Goal: Task Accomplishment & Management: Complete application form

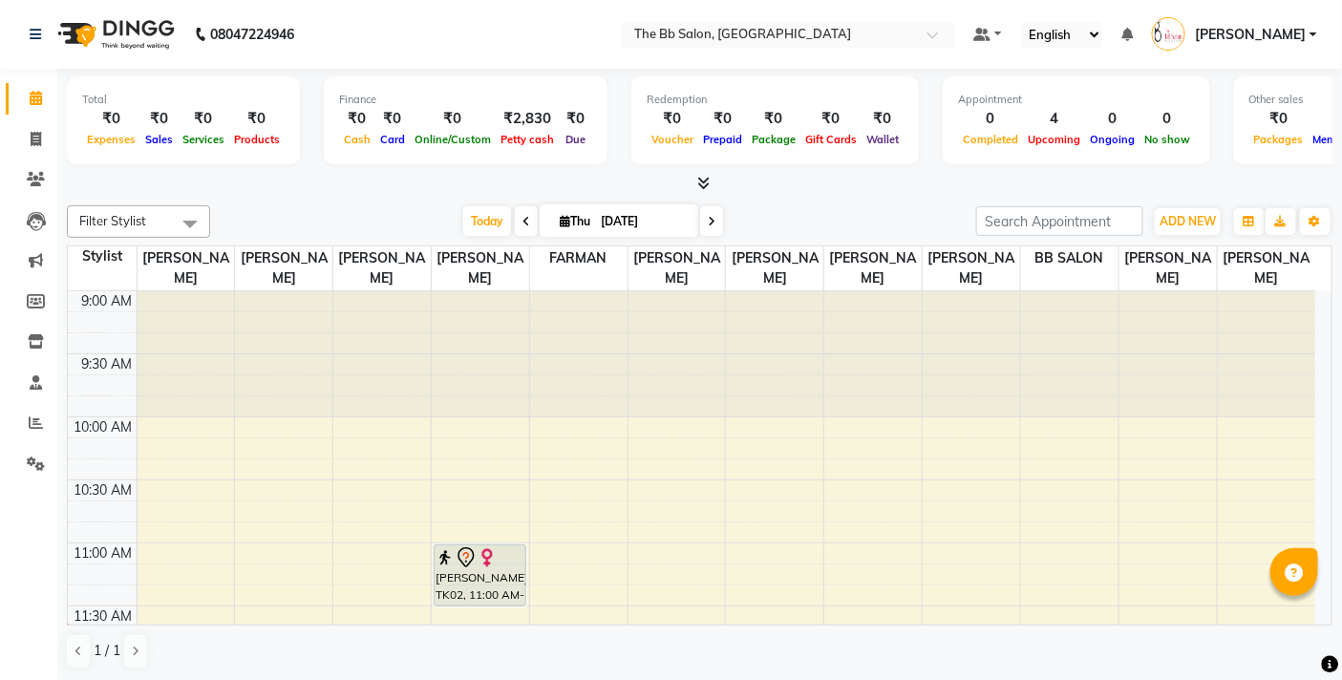
scroll to position [1, 0]
click at [525, 218] on span at bounding box center [526, 220] width 23 height 30
type input "[DATE]"
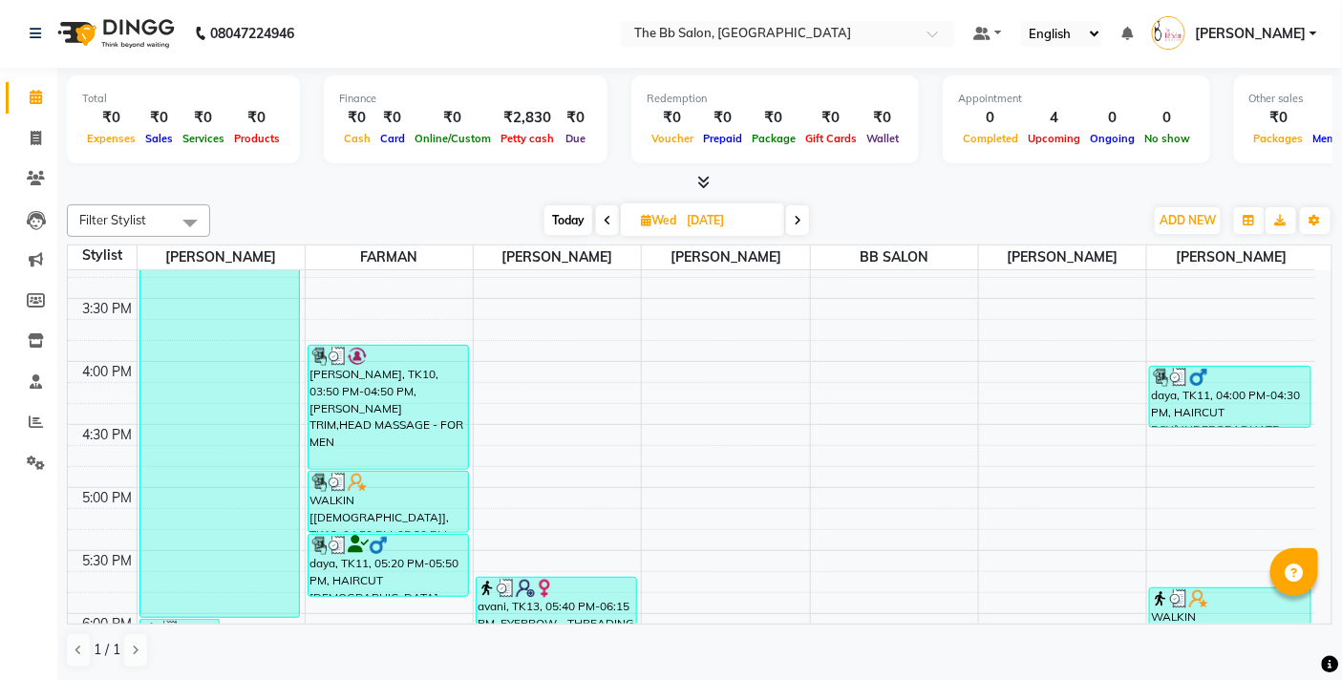
scroll to position [571, 0]
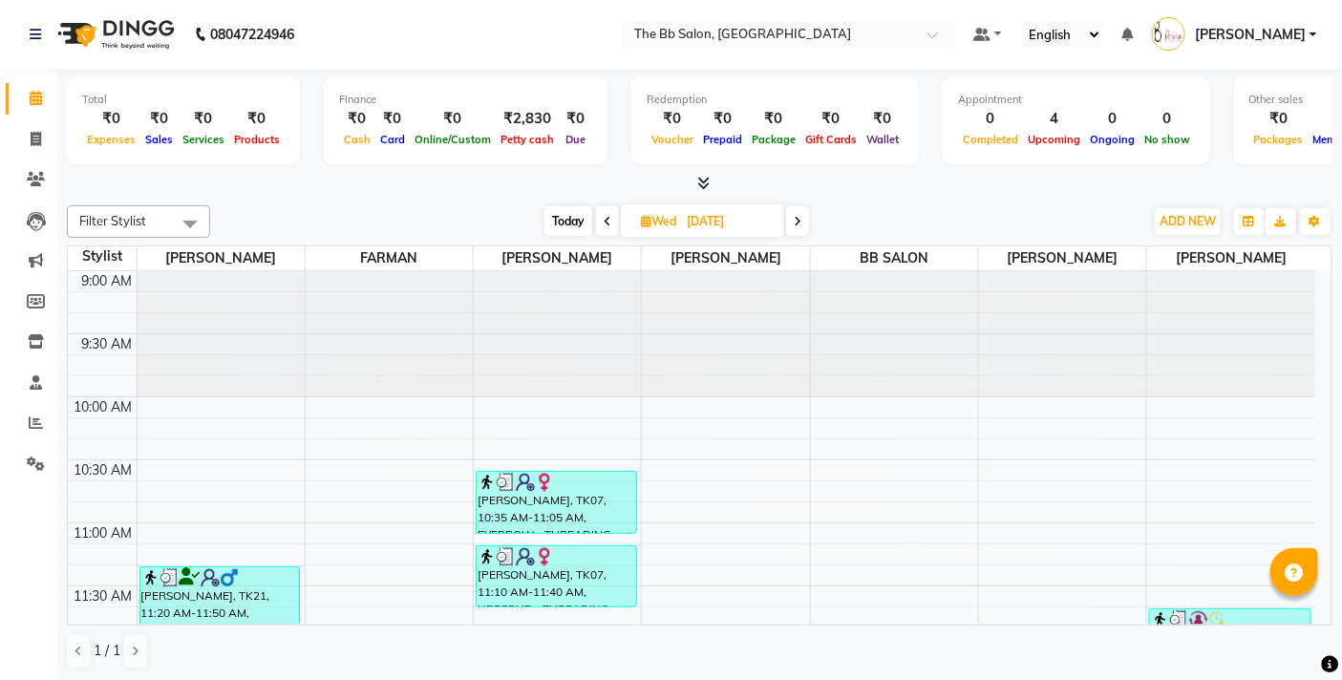
click at [971, 240] on div "Filter Stylist Select All [PERSON_NAME] [PERSON_NAME] [PERSON_NAME] BB SALON [P…" at bounding box center [700, 438] width 1266 height 480
click at [971, 239] on div "Filter Stylist Select All [PERSON_NAME] [PERSON_NAME] [PERSON_NAME] BB SALON [P…" at bounding box center [700, 438] width 1266 height 480
click at [971, 239] on div "Filter Stylist Select All Nazim Shaikh FARMAN GOUSIYA SHAIKH DIPALI BB SALON EK…" at bounding box center [700, 438] width 1266 height 480
click at [924, 222] on div "Today Wed 03-09-2025" at bounding box center [677, 221] width 914 height 29
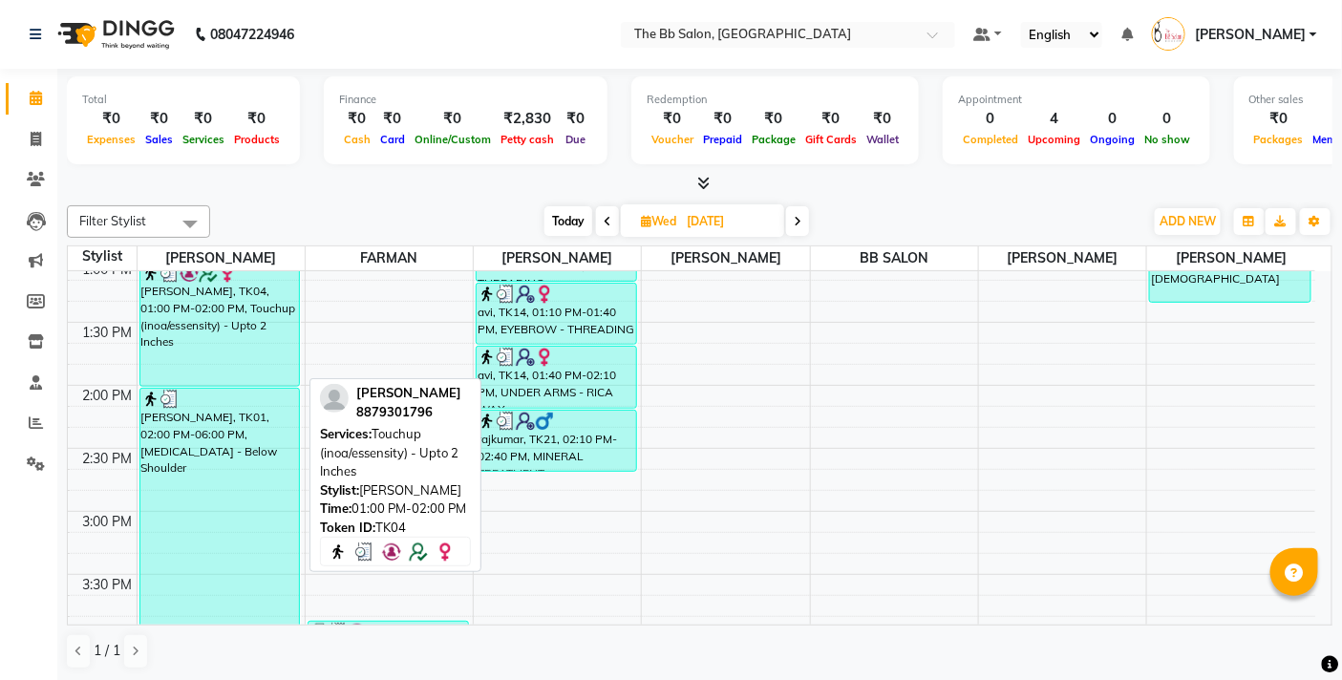
scroll to position [742, 0]
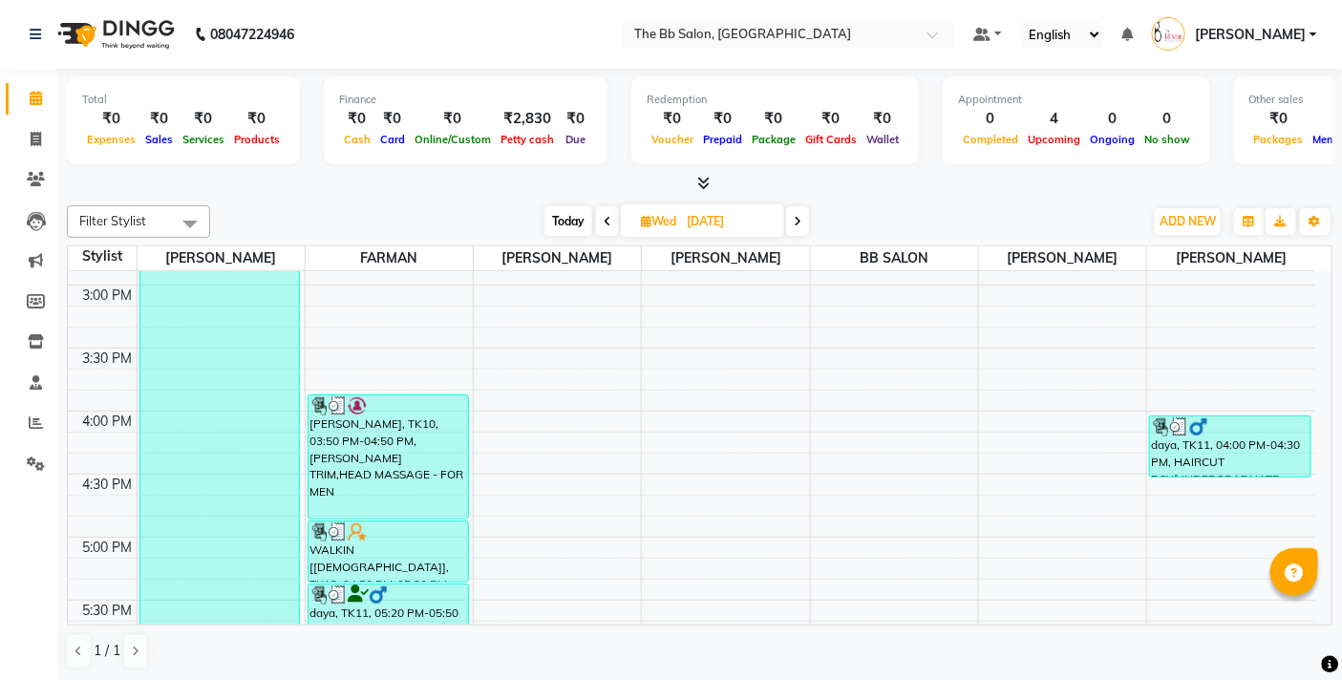
click at [581, 224] on span "Today" at bounding box center [568, 221] width 48 height 30
type input "[DATE]"
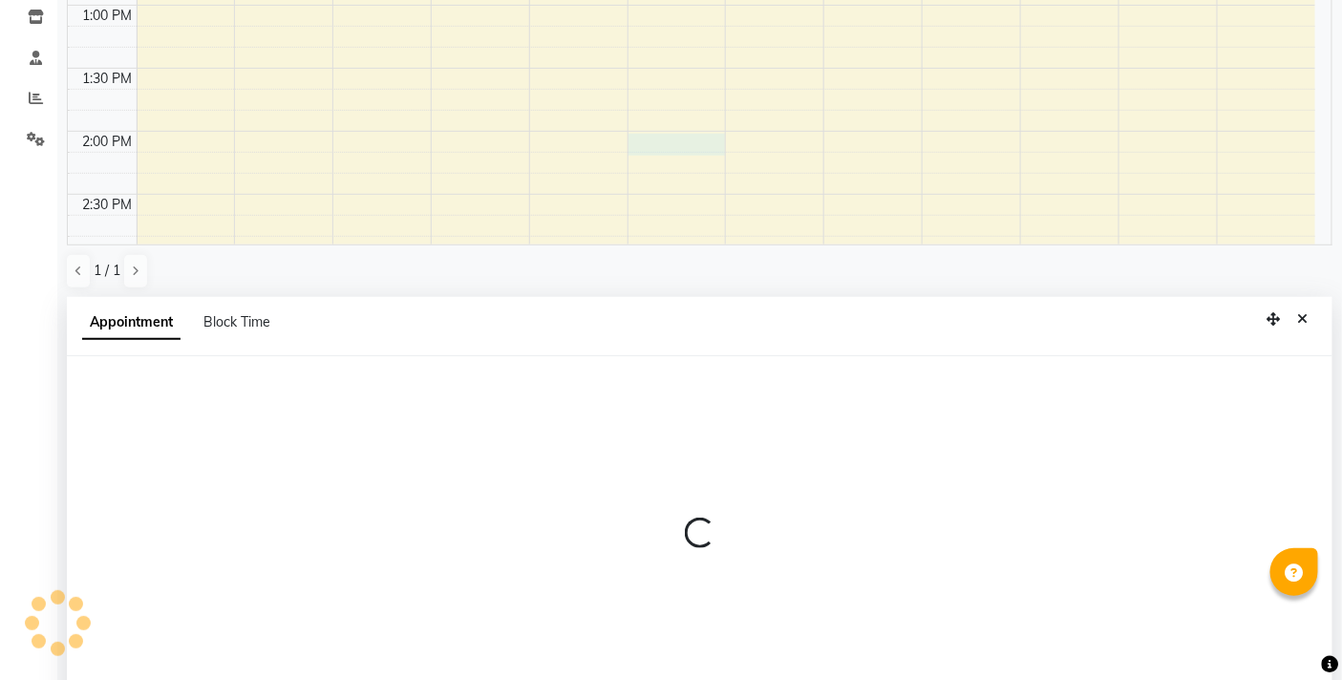
scroll to position [374, 0]
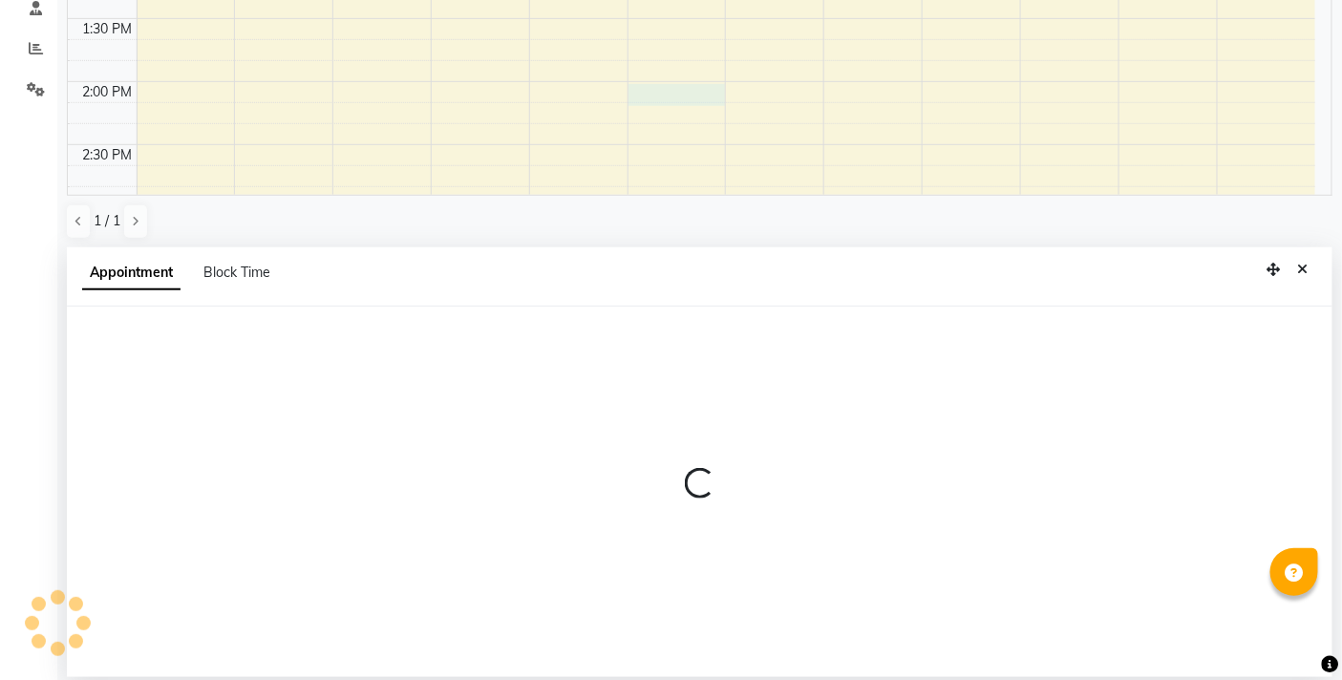
select select "83516"
select select "840"
select select "tentative"
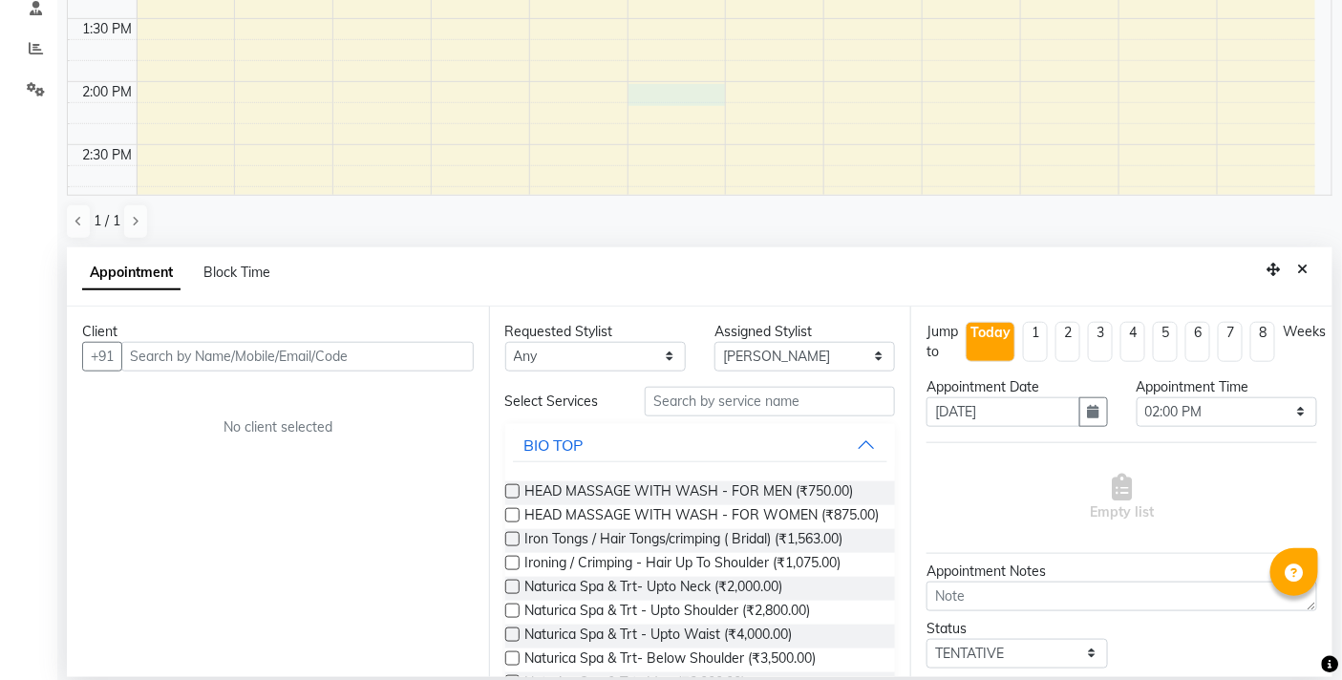
click at [176, 351] on input "text" at bounding box center [297, 357] width 352 height 30
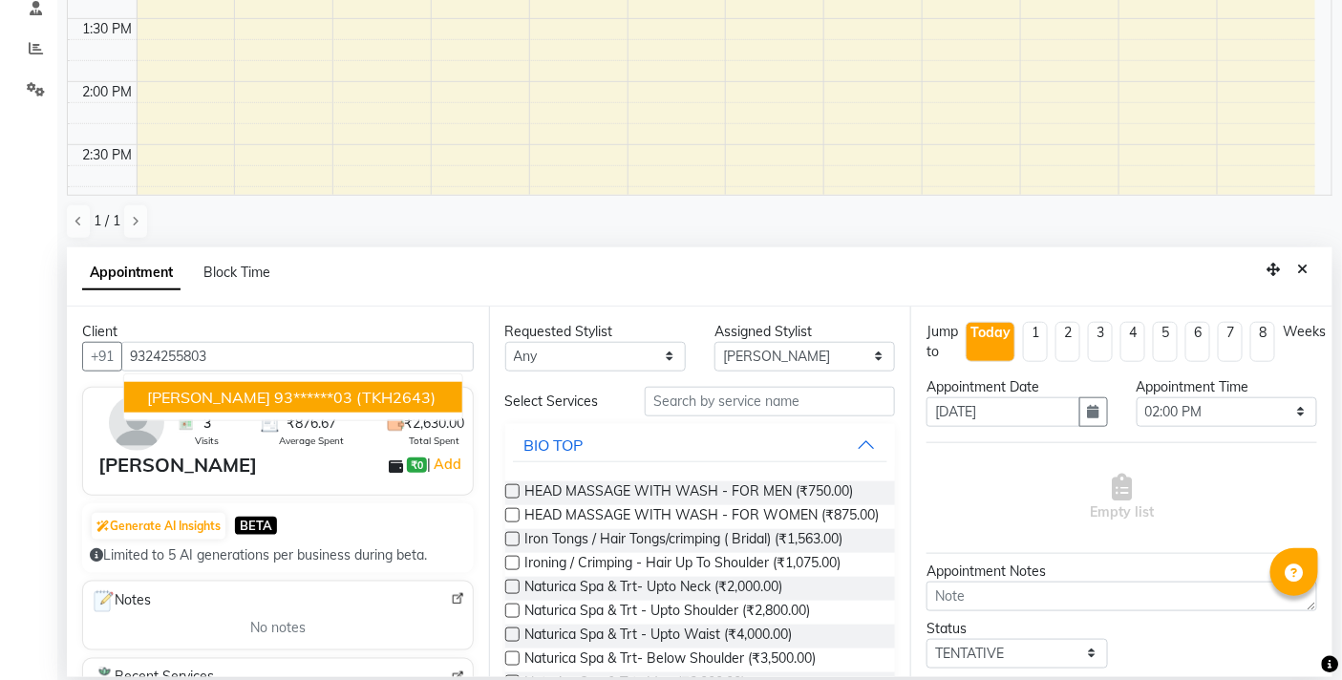
click at [198, 394] on span "SOHINI" at bounding box center [208, 397] width 123 height 19
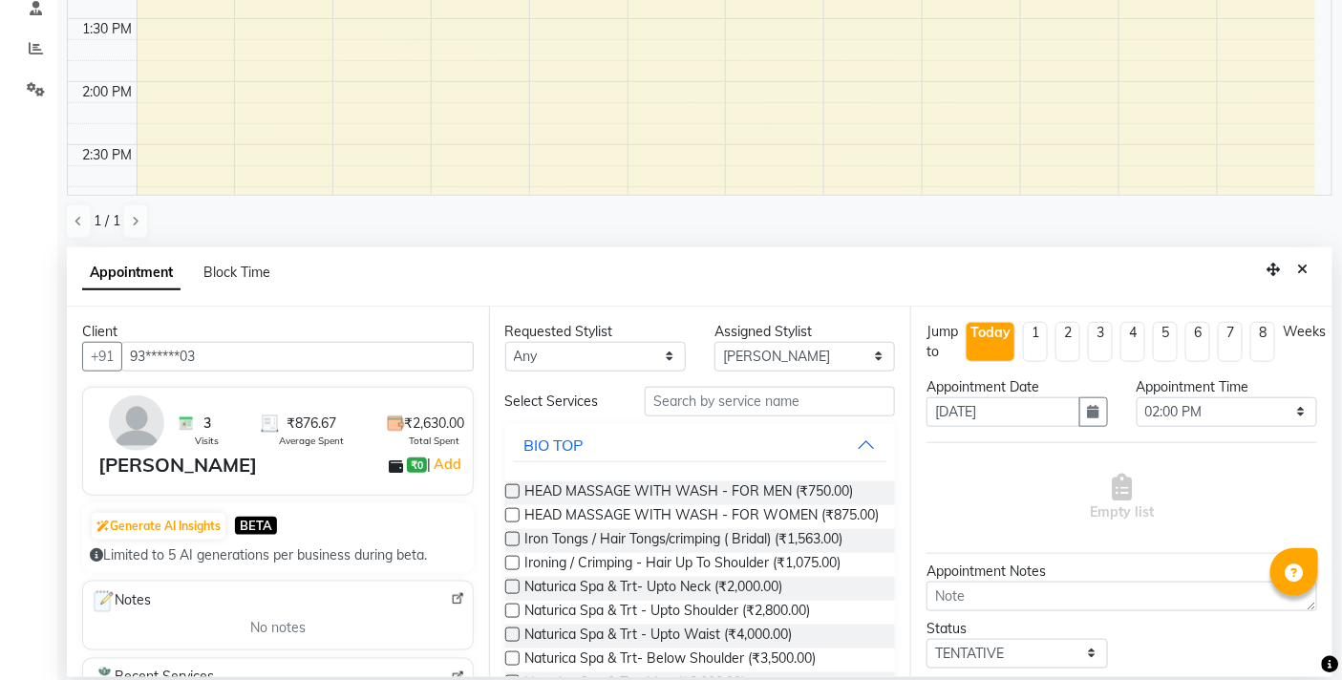
type input "93******03"
click at [678, 395] on input "text" at bounding box center [770, 402] width 250 height 30
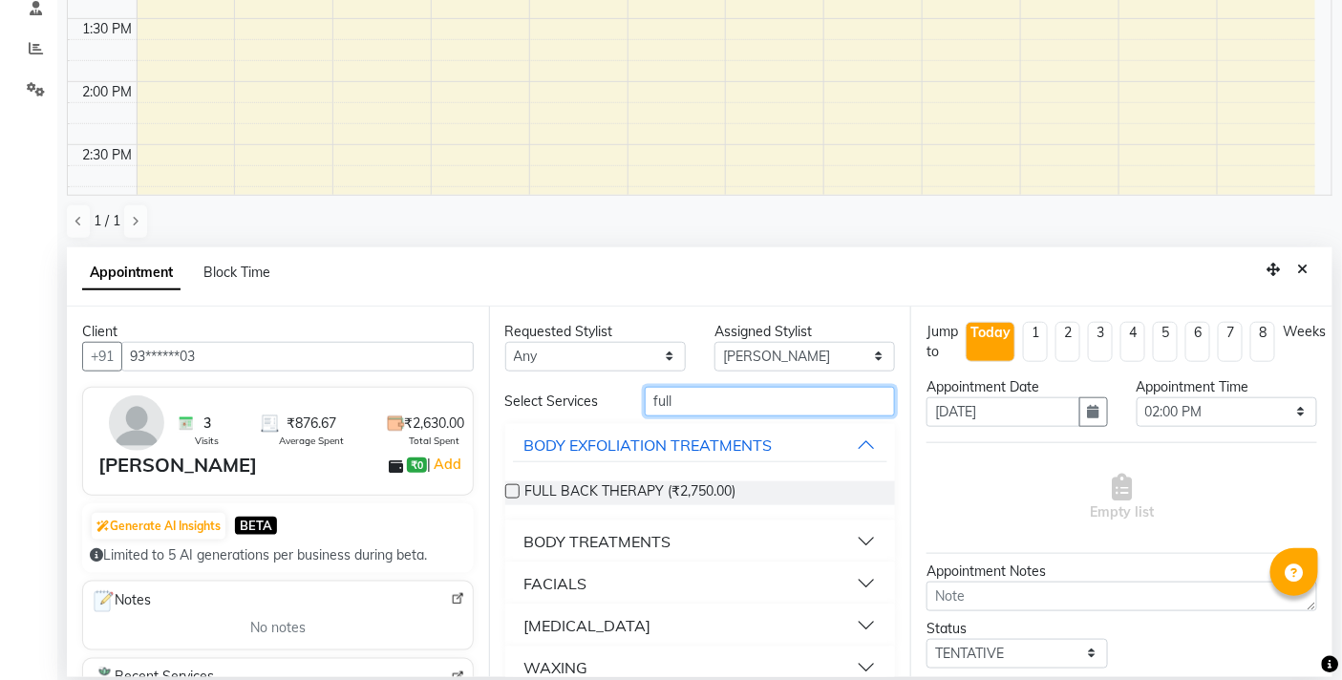
type input "full"
drag, startPoint x: 576, startPoint y: 656, endPoint x: 684, endPoint y: 576, distance: 134.5
click at [577, 656] on div "WAXING" at bounding box center [556, 667] width 64 height 23
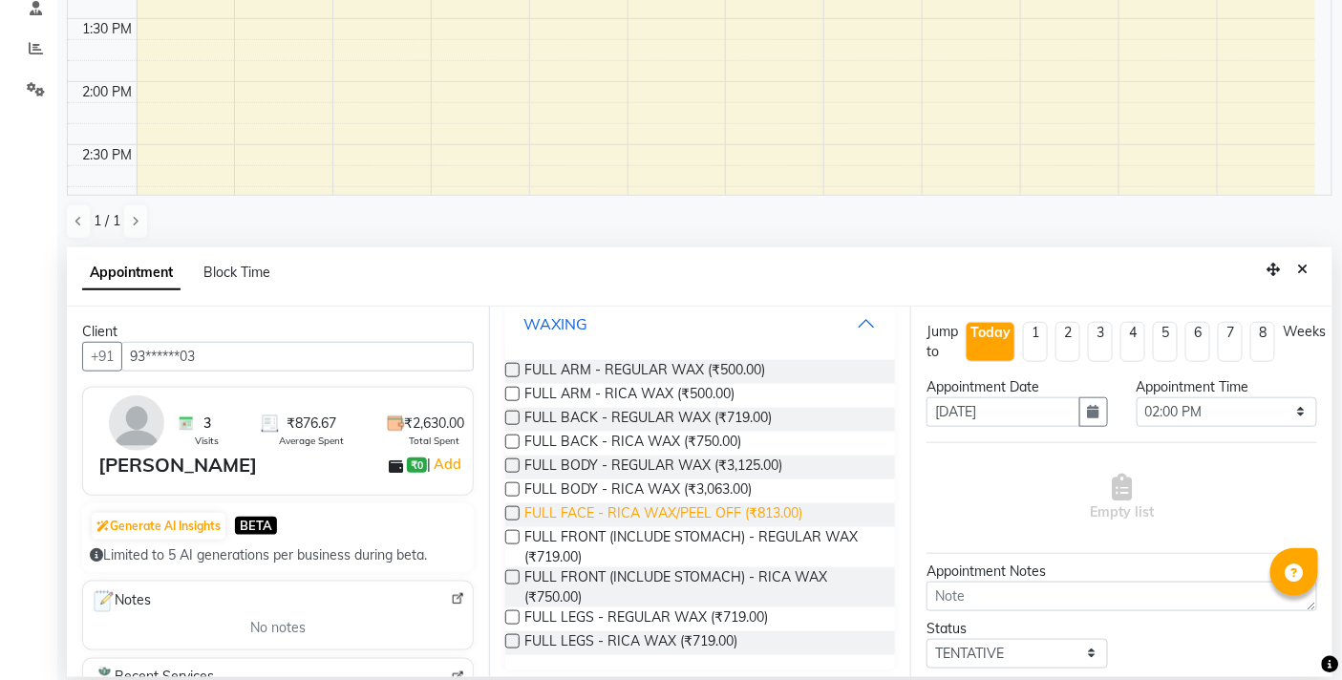
scroll to position [352, 0]
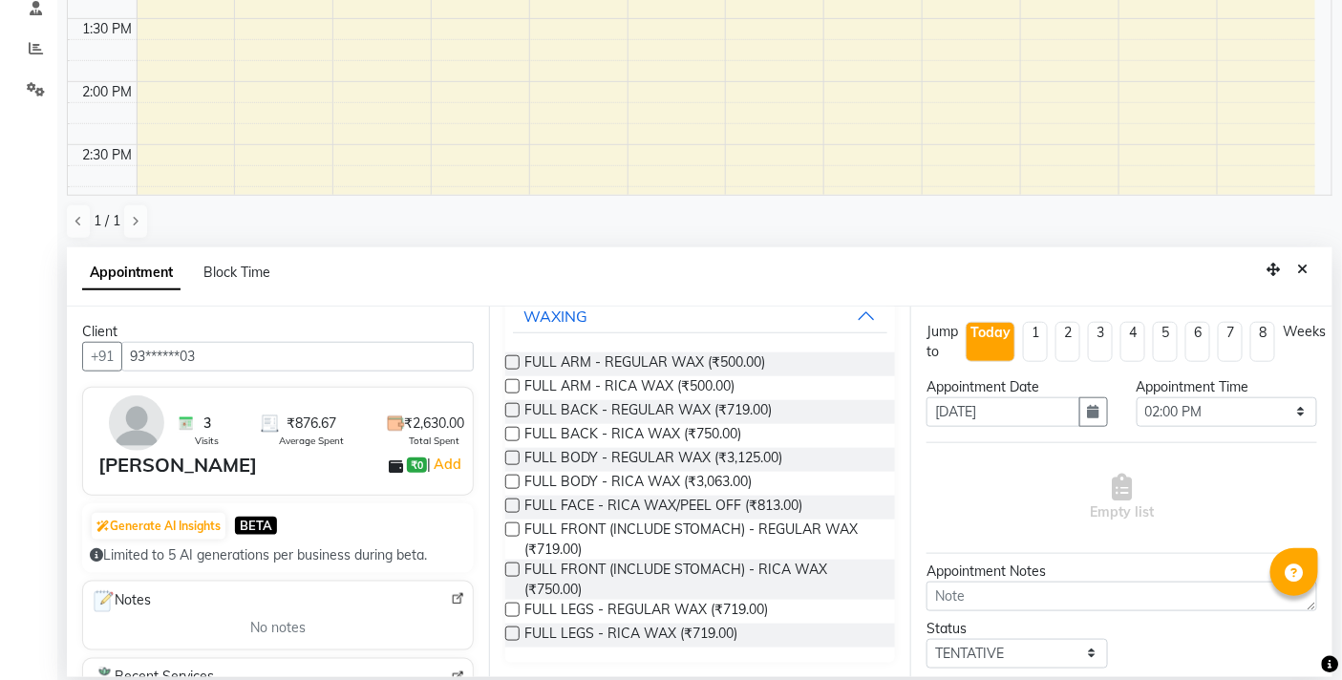
click at [512, 630] on label at bounding box center [512, 634] width 14 height 14
click at [512, 630] on input "checkbox" at bounding box center [511, 635] width 12 height 12
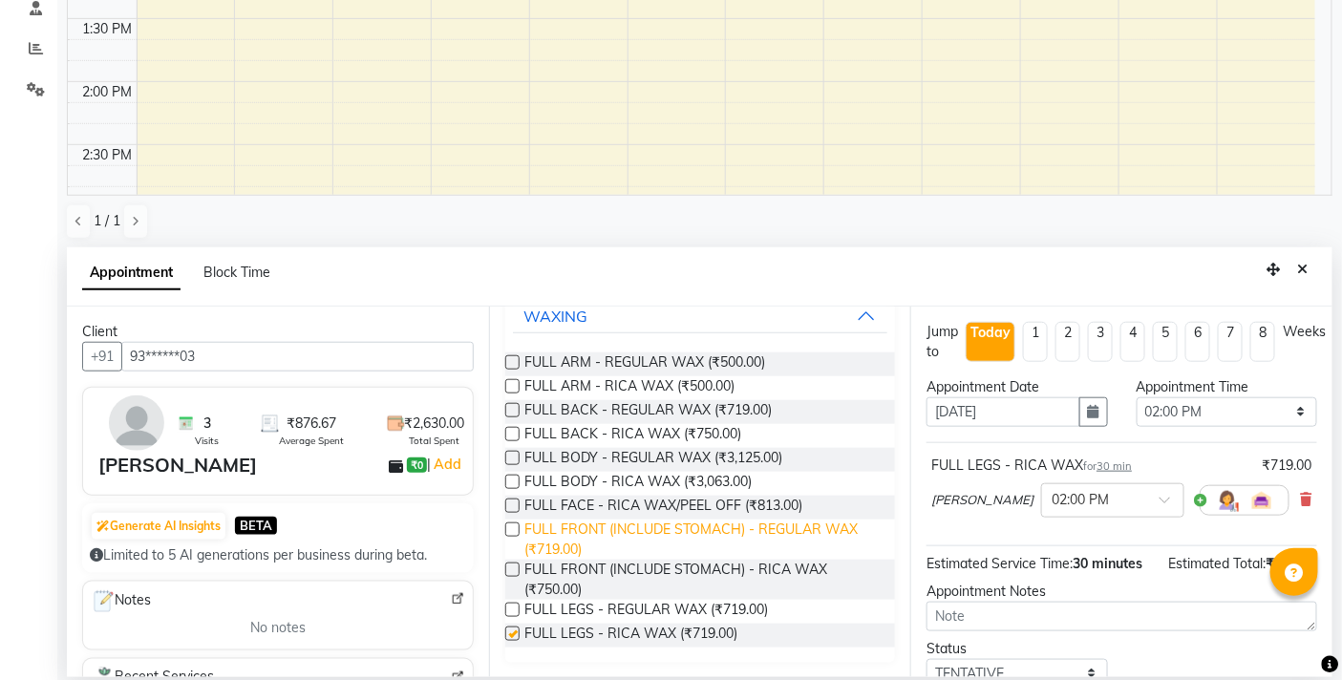
scroll to position [0, 0]
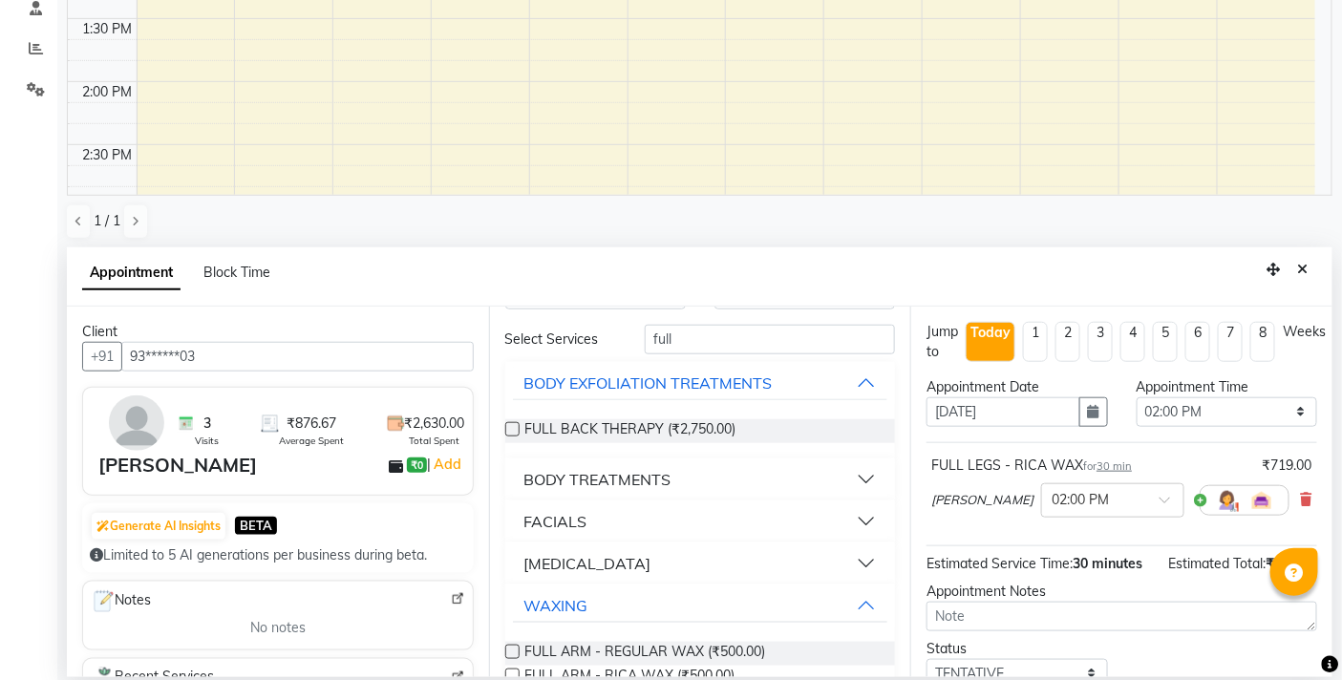
checkbox input "false"
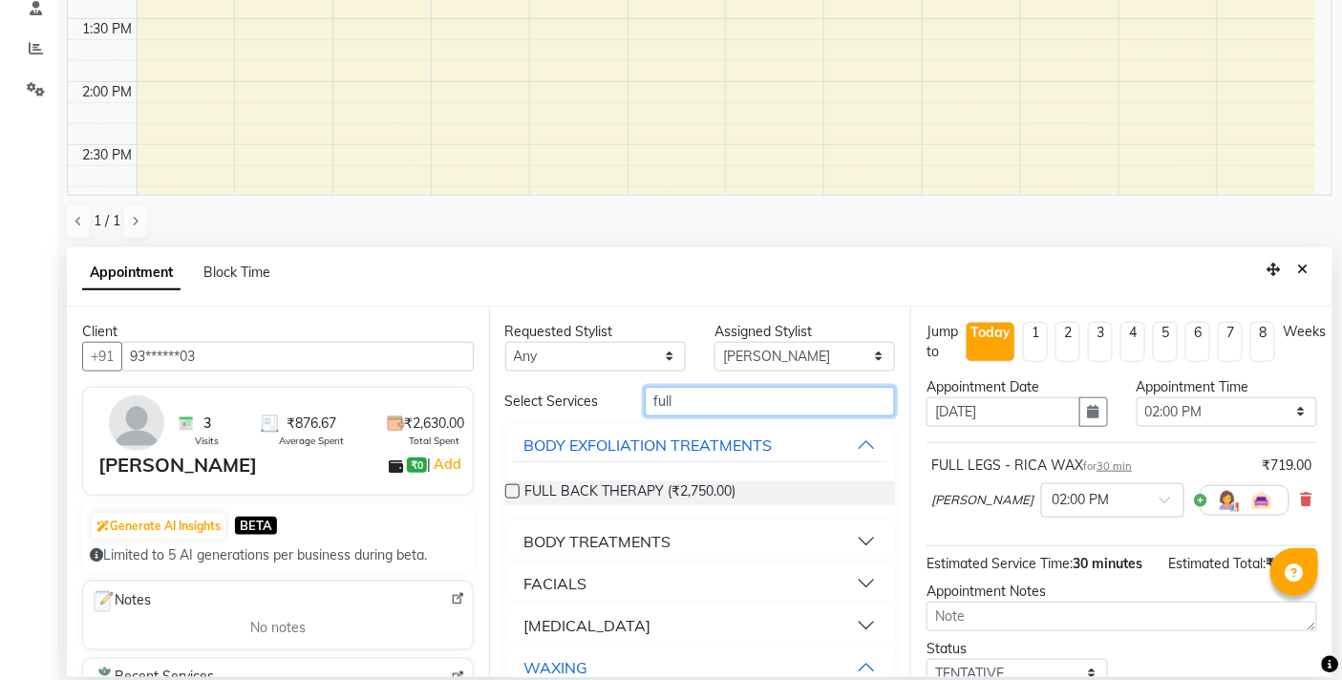
drag, startPoint x: 698, startPoint y: 404, endPoint x: 657, endPoint y: 406, distance: 41.1
click at [657, 406] on input "full" at bounding box center [770, 402] width 250 height 30
click at [678, 407] on input "full" at bounding box center [770, 402] width 250 height 30
type input "full arm"
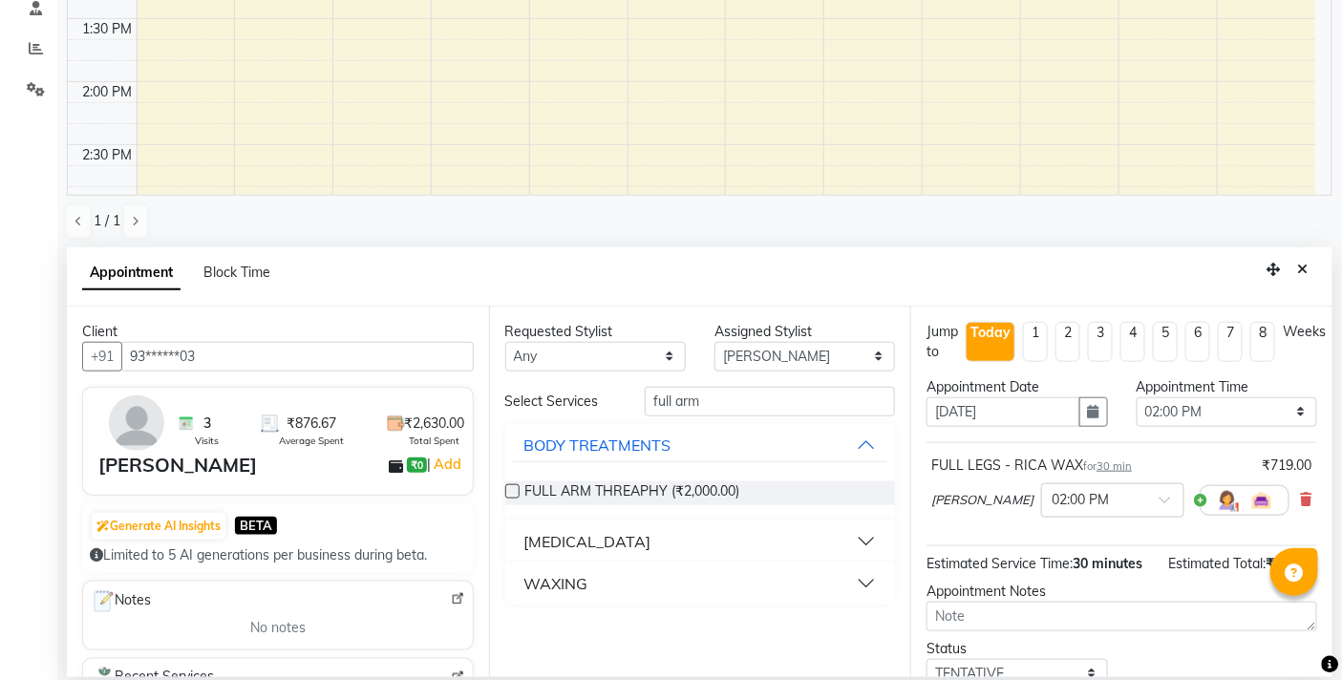
click at [547, 573] on div "WAXING" at bounding box center [556, 583] width 64 height 23
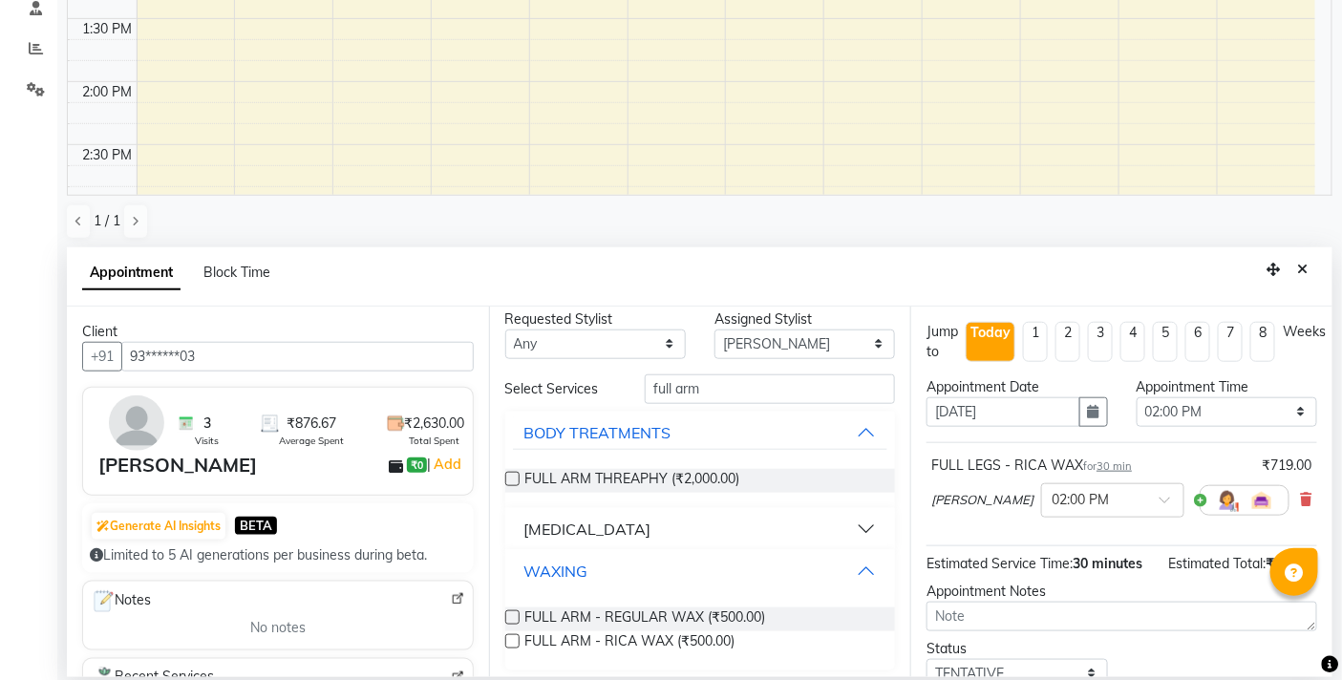
scroll to position [19, 0]
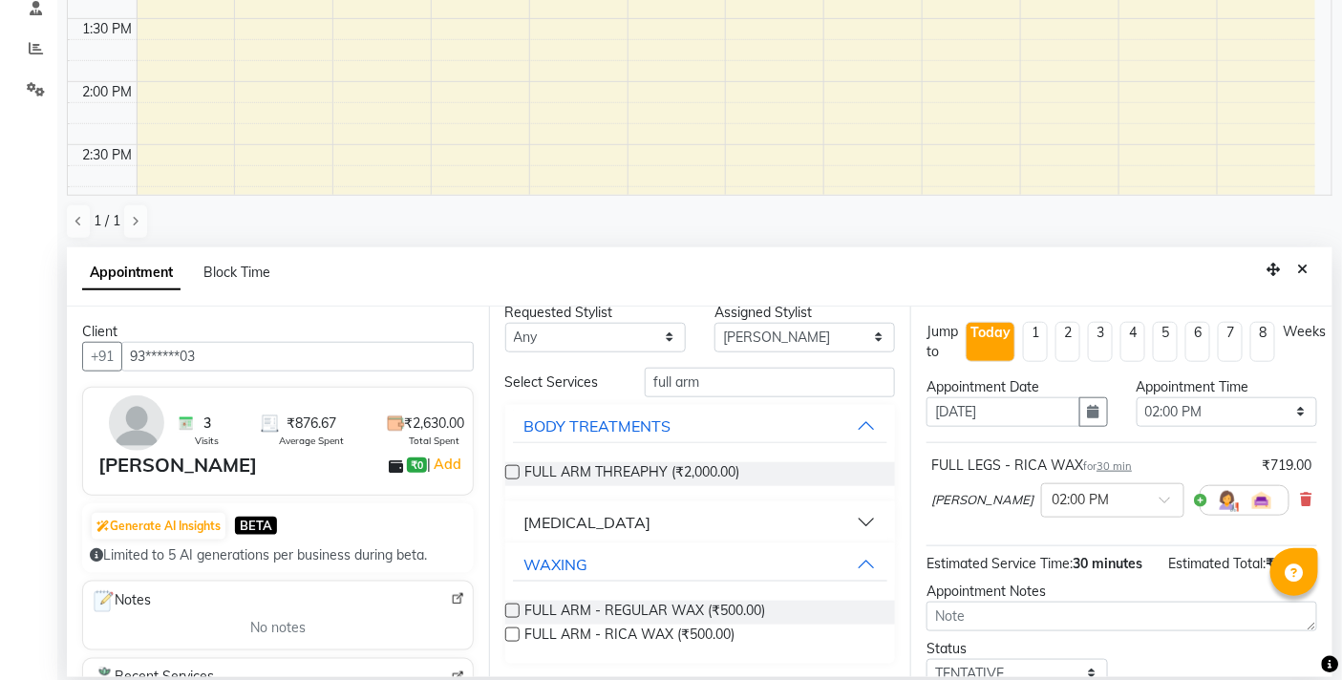
drag, startPoint x: 508, startPoint y: 637, endPoint x: 573, endPoint y: 611, distance: 69.9
click at [509, 637] on label at bounding box center [512, 635] width 14 height 14
click at [509, 637] on input "checkbox" at bounding box center [511, 636] width 12 height 12
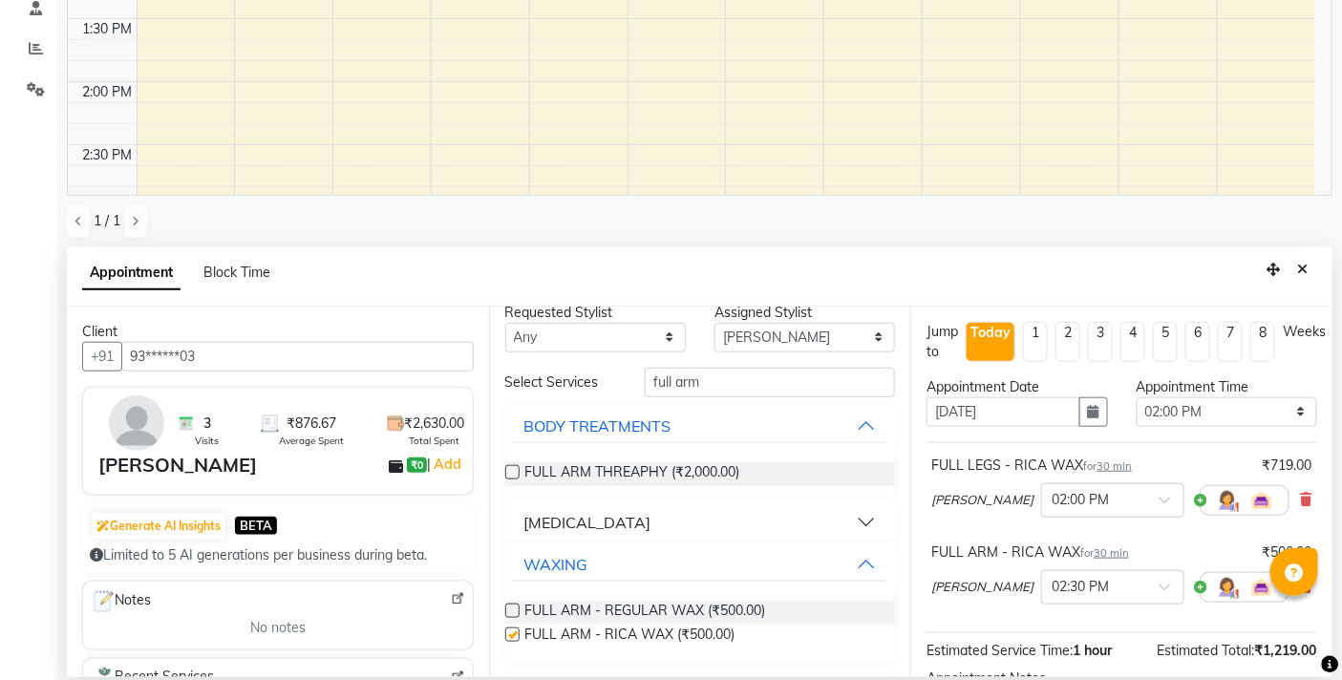
checkbox input "false"
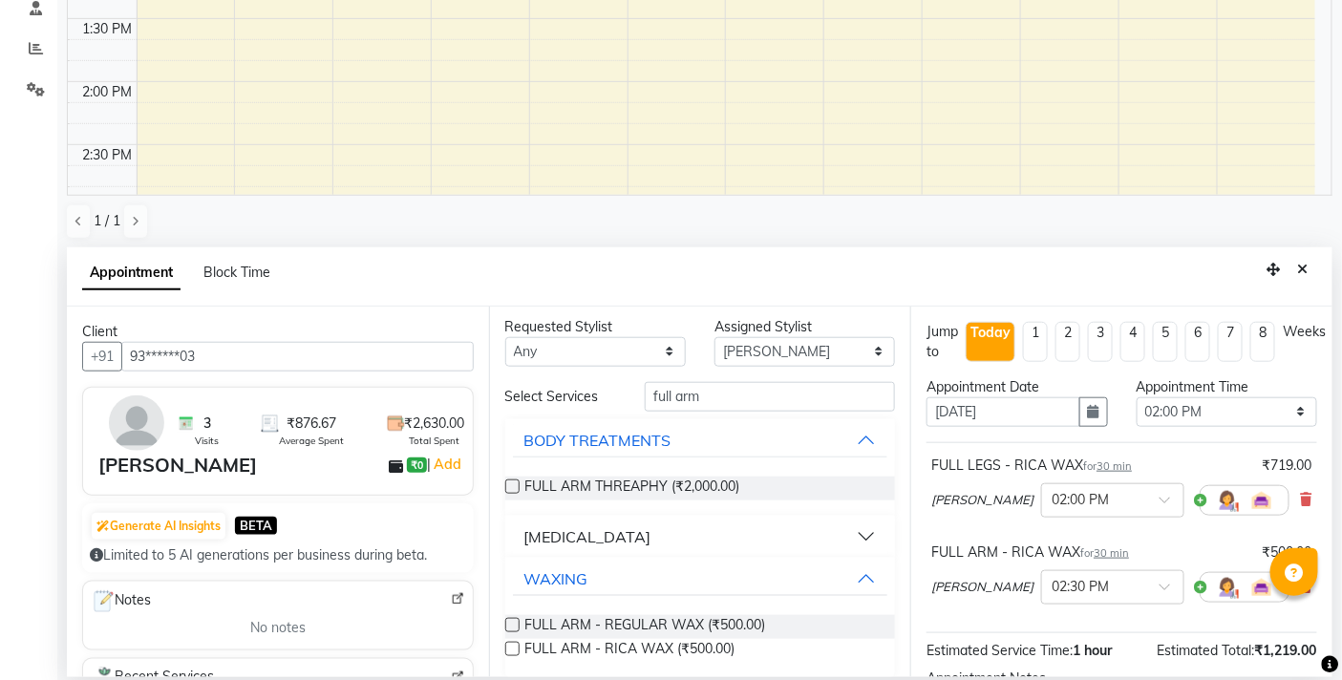
scroll to position [0, 0]
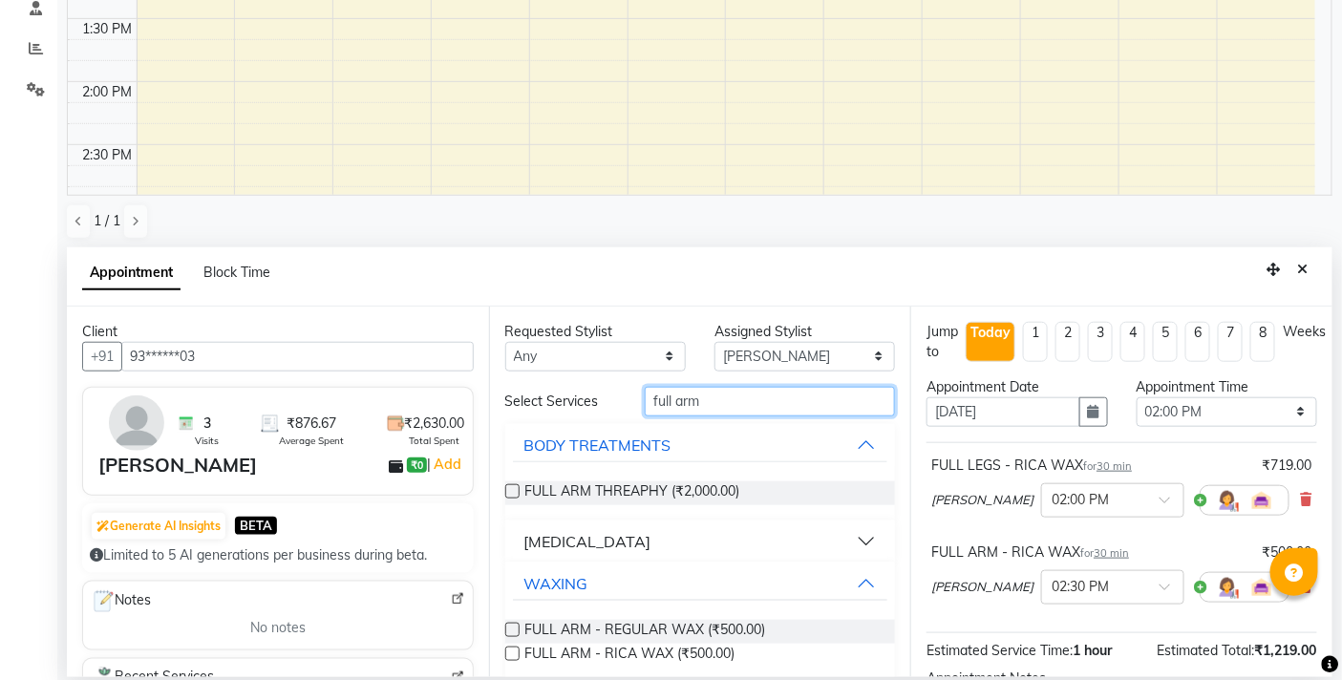
drag, startPoint x: 714, startPoint y: 406, endPoint x: 599, endPoint y: 407, distance: 114.6
click at [599, 407] on div "Select Services full arm" at bounding box center [700, 402] width 419 height 30
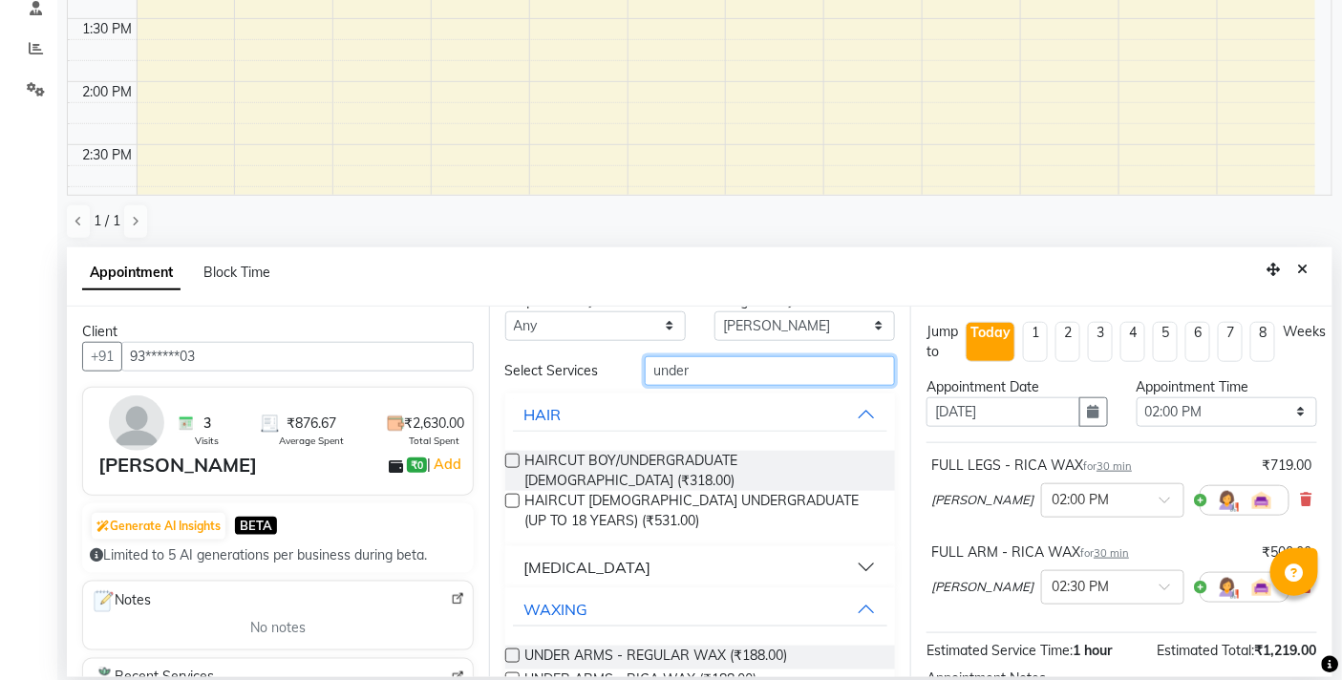
scroll to position [60, 0]
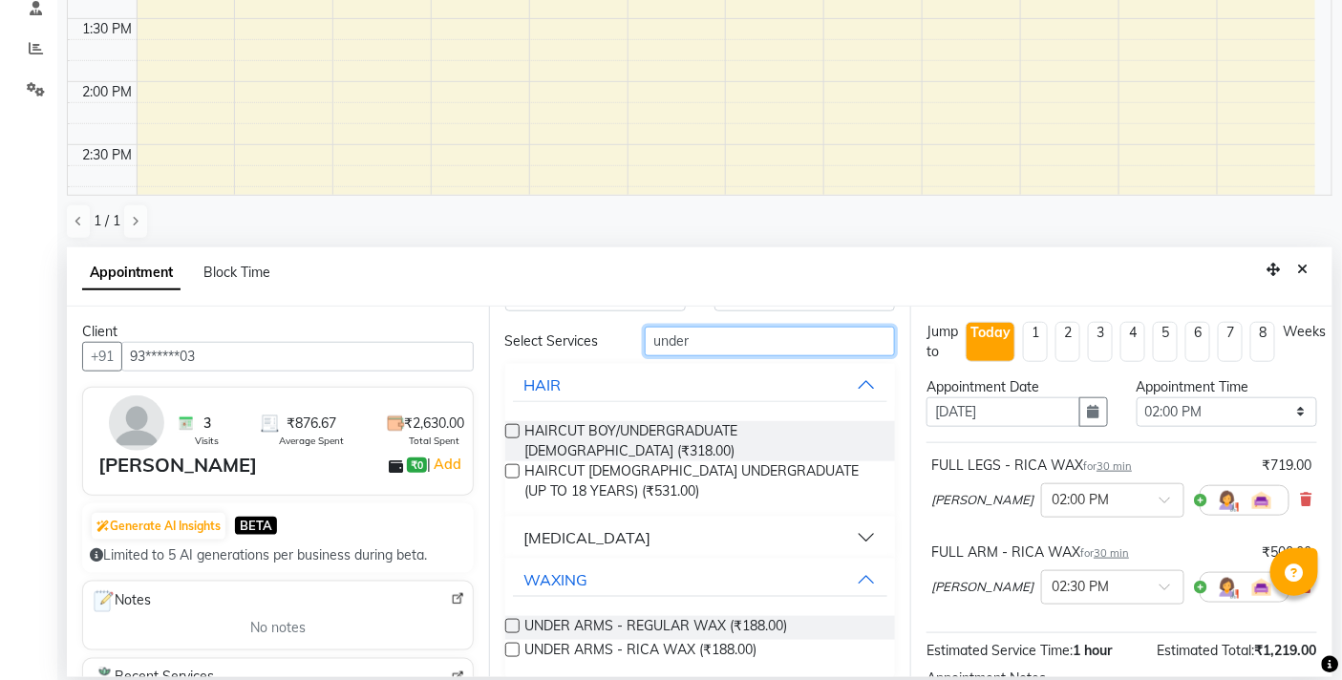
type input "under"
click at [509, 643] on label at bounding box center [512, 650] width 14 height 14
click at [509, 646] on input "checkbox" at bounding box center [511, 652] width 12 height 12
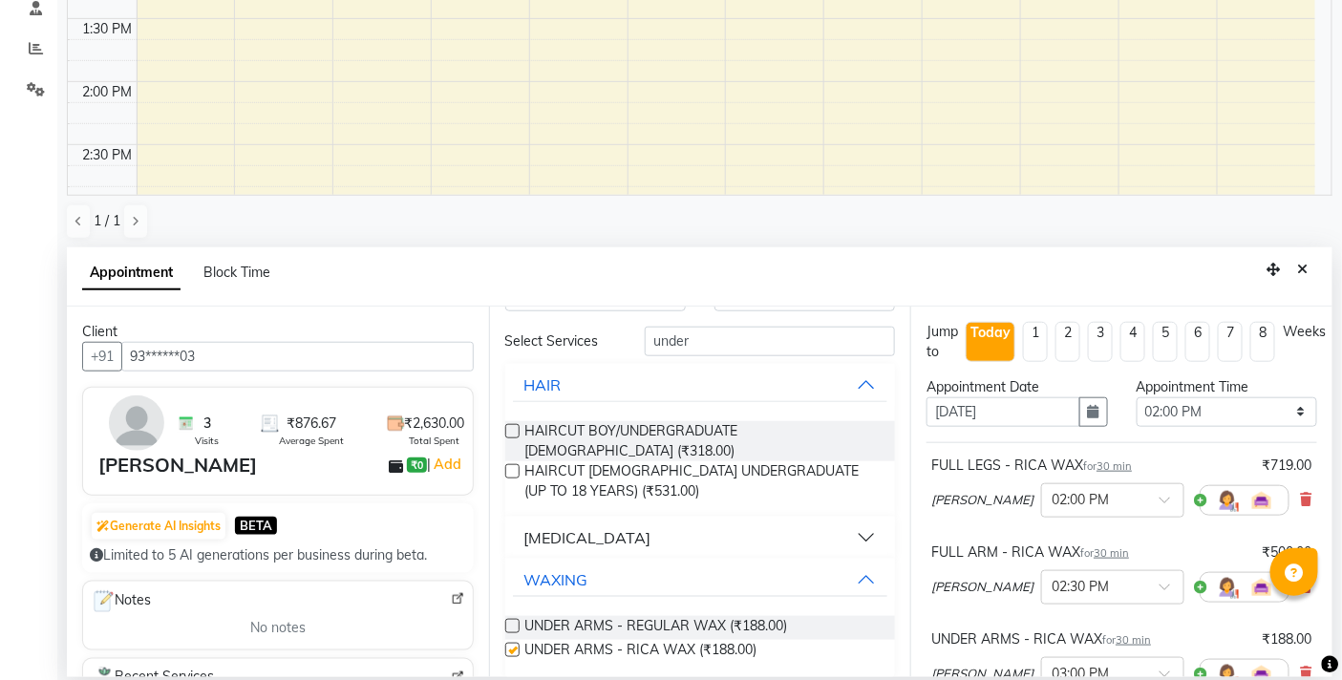
checkbox input "false"
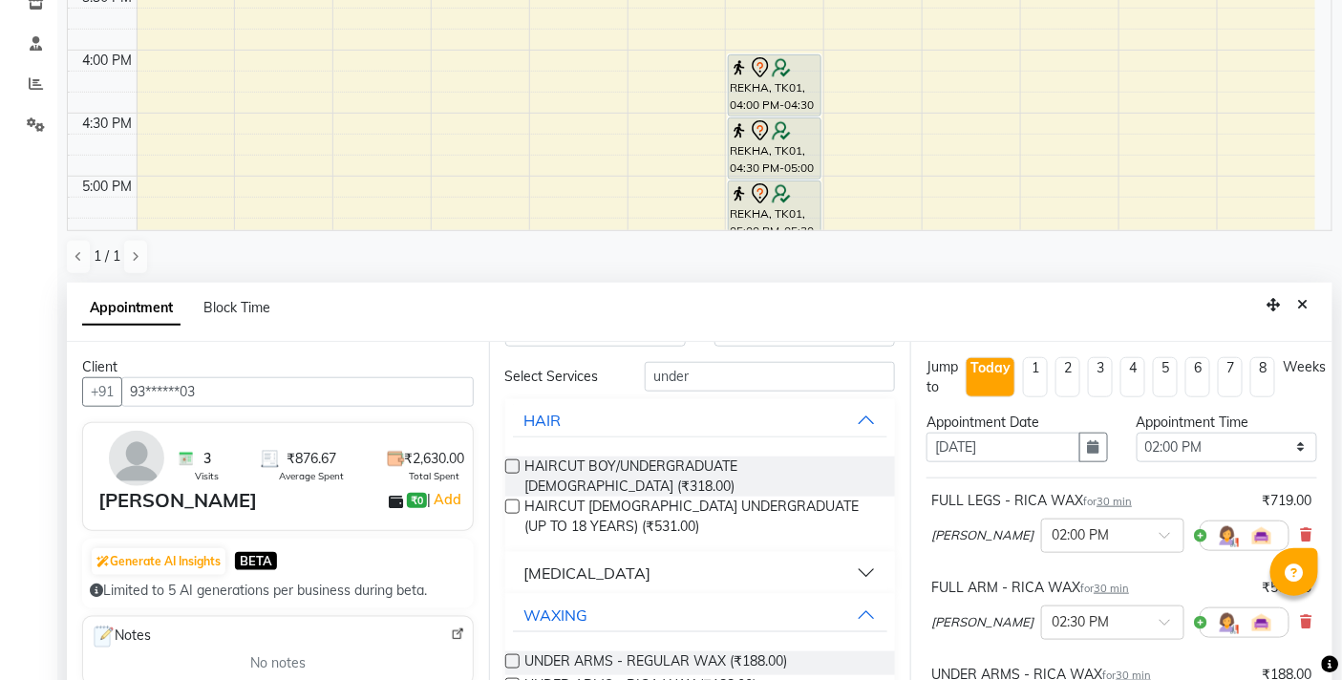
scroll to position [374, 0]
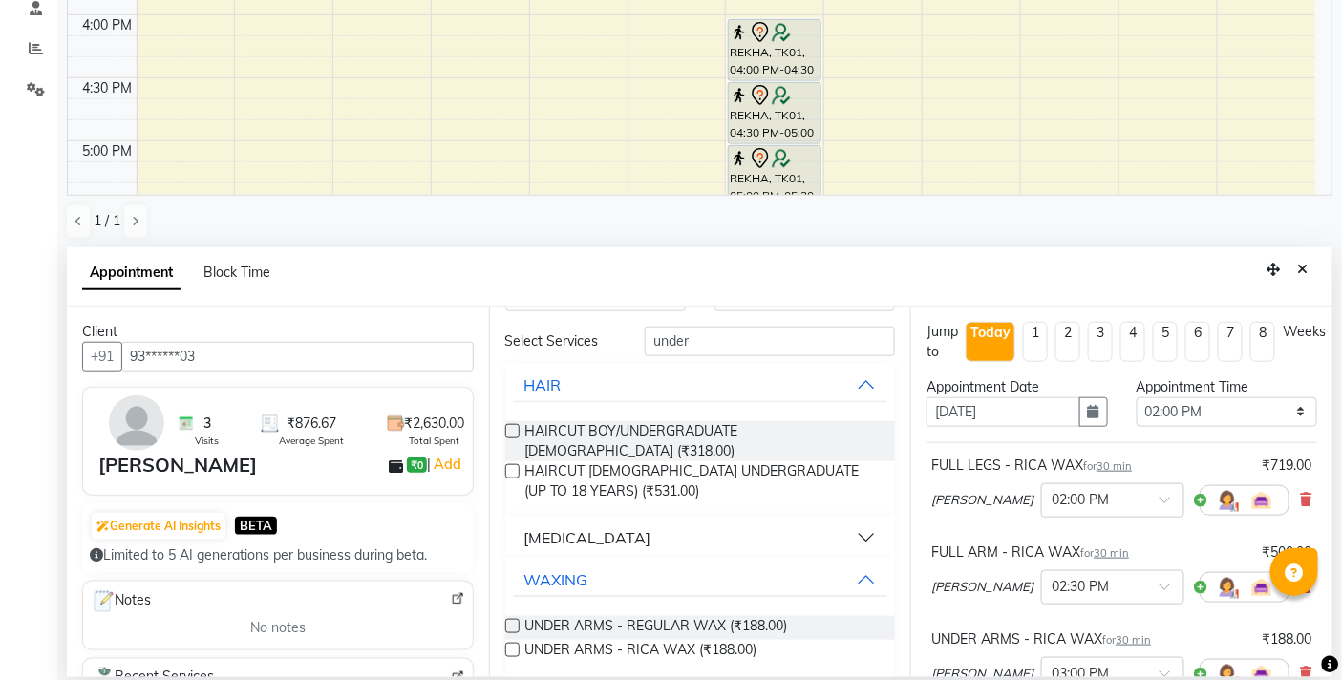
click at [752, 359] on div "Select Services under HAIR HAIRCUT BOY/UNDERGRADUATE MALE (₹318.00) HAIRCUT FEM…" at bounding box center [700, 503] width 391 height 352
drag, startPoint x: 755, startPoint y: 348, endPoint x: 556, endPoint y: 354, distance: 198.8
click at [556, 354] on div "Select Services under" at bounding box center [700, 342] width 419 height 30
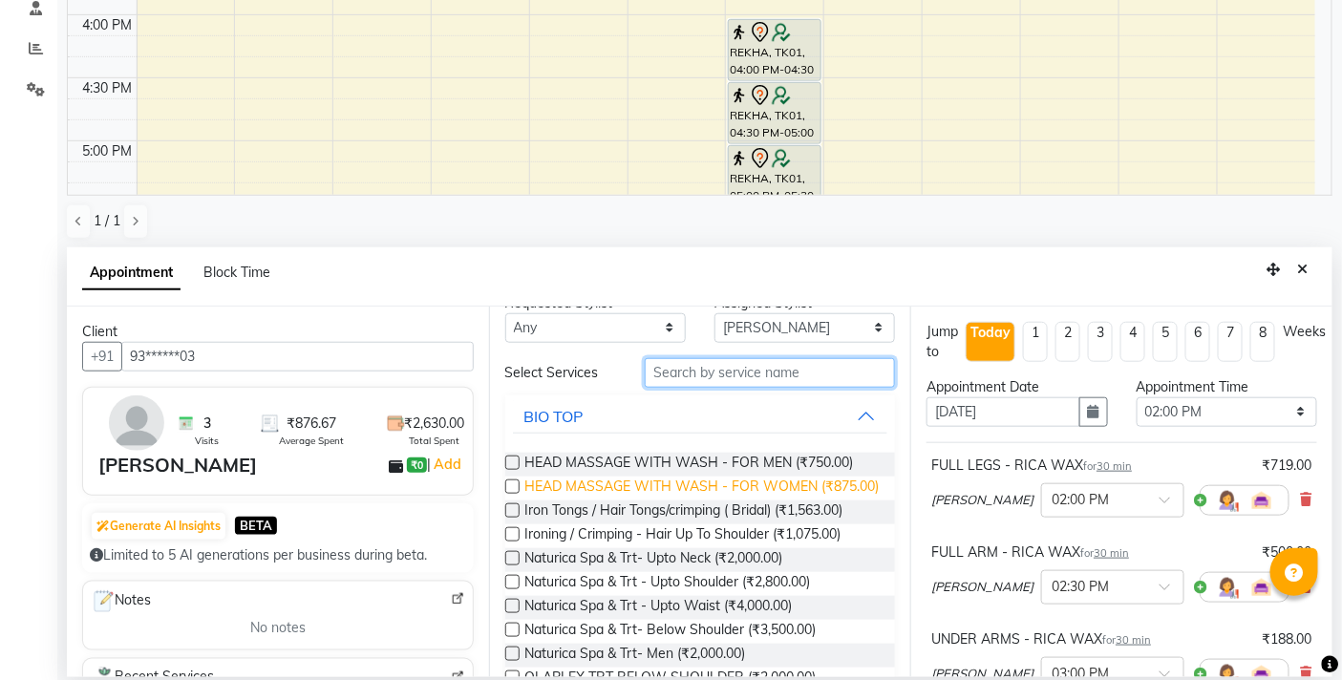
scroll to position [0, 0]
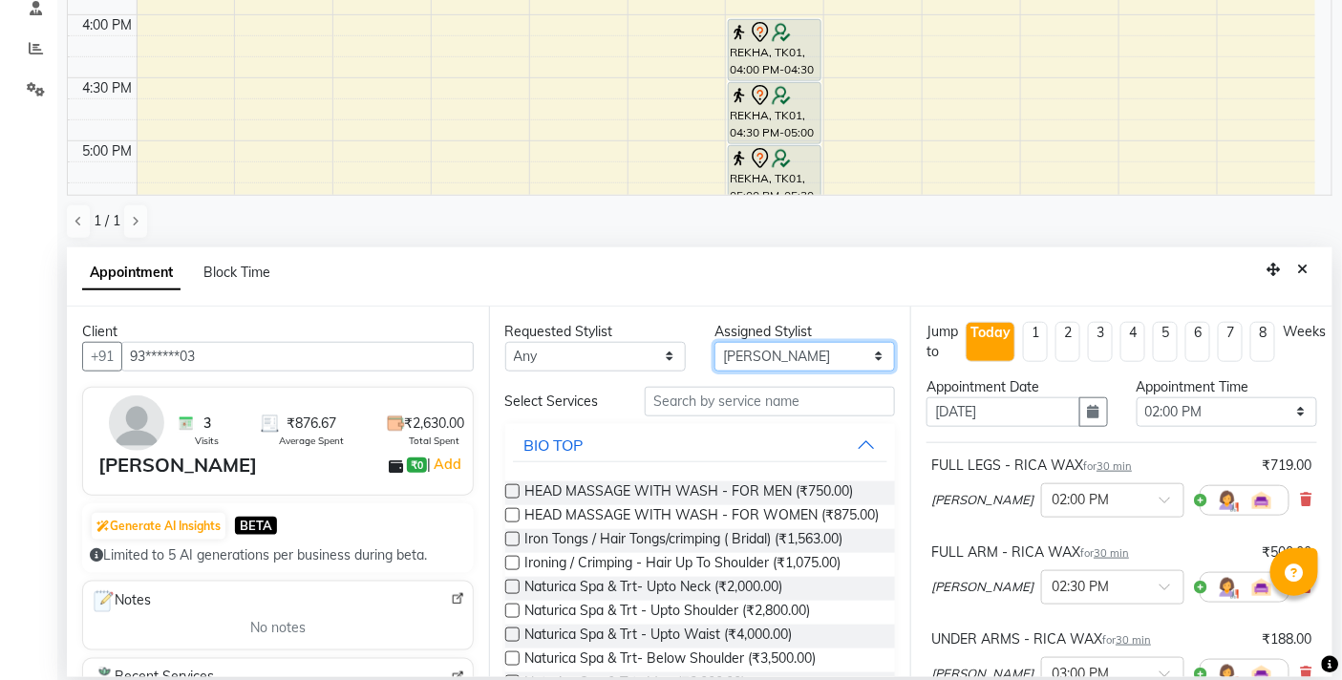
click at [767, 356] on select "Select BB SALON DIPALI EKTA FARMAN GOUSIYA SHAIKH MANGESH TAVARE Nazim Shaikh R…" at bounding box center [805, 357] width 181 height 30
click at [715, 342] on select "Select BB SALON DIPALI EKTA FARMAN GOUSIYA SHAIKH MANGESH TAVARE Nazim Shaikh R…" at bounding box center [805, 357] width 181 height 30
click at [764, 356] on select "Select BB SALON DIPALI EKTA FARMAN GOUSIYA SHAIKH MANGESH TAVARE Nazim Shaikh R…" at bounding box center [805, 357] width 181 height 30
click at [715, 342] on select "Select BB SALON DIPALI EKTA FARMAN GOUSIYA SHAIKH MANGESH TAVARE Nazim Shaikh R…" at bounding box center [805, 357] width 181 height 30
click at [758, 368] on select "Select BB SALON DIPALI EKTA FARMAN GOUSIYA SHAIKH MANGESH TAVARE Nazim Shaikh R…" at bounding box center [805, 357] width 181 height 30
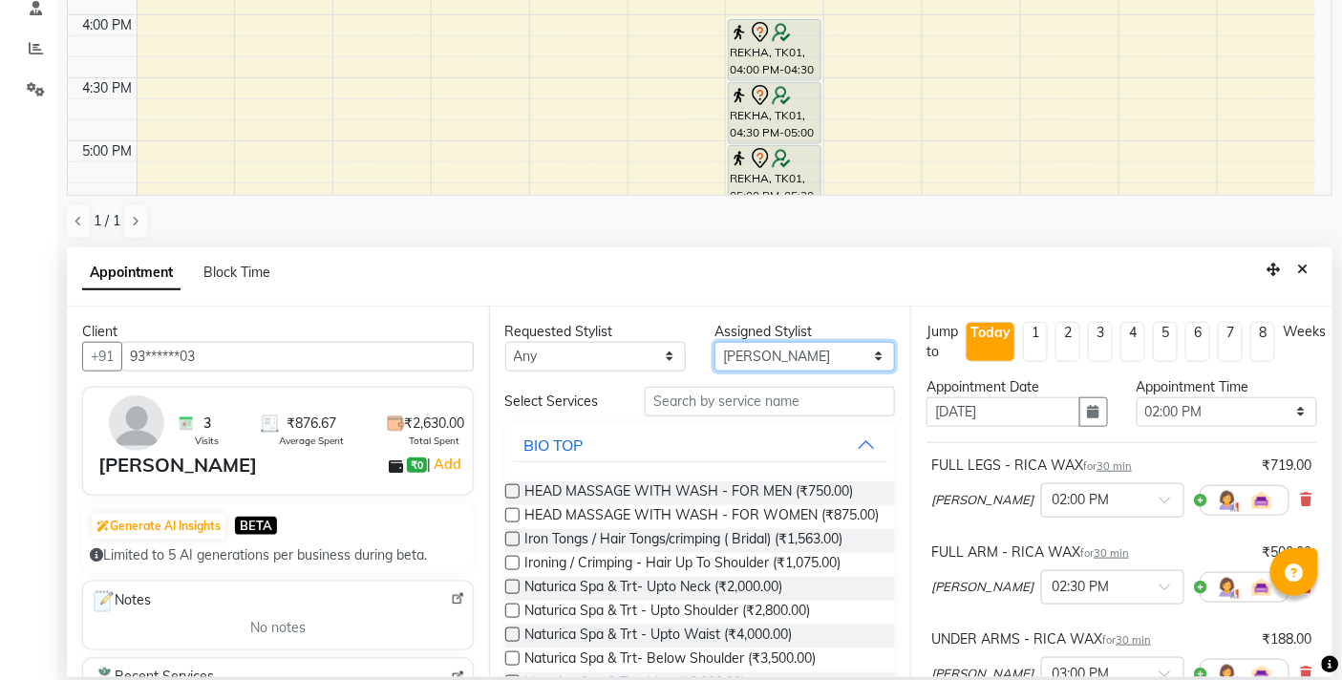
select select "84071"
click at [715, 342] on select "Select BB SALON DIPALI EKTA FARMAN GOUSIYA SHAIKH MANGESH TAVARE Nazim Shaikh R…" at bounding box center [805, 357] width 181 height 30
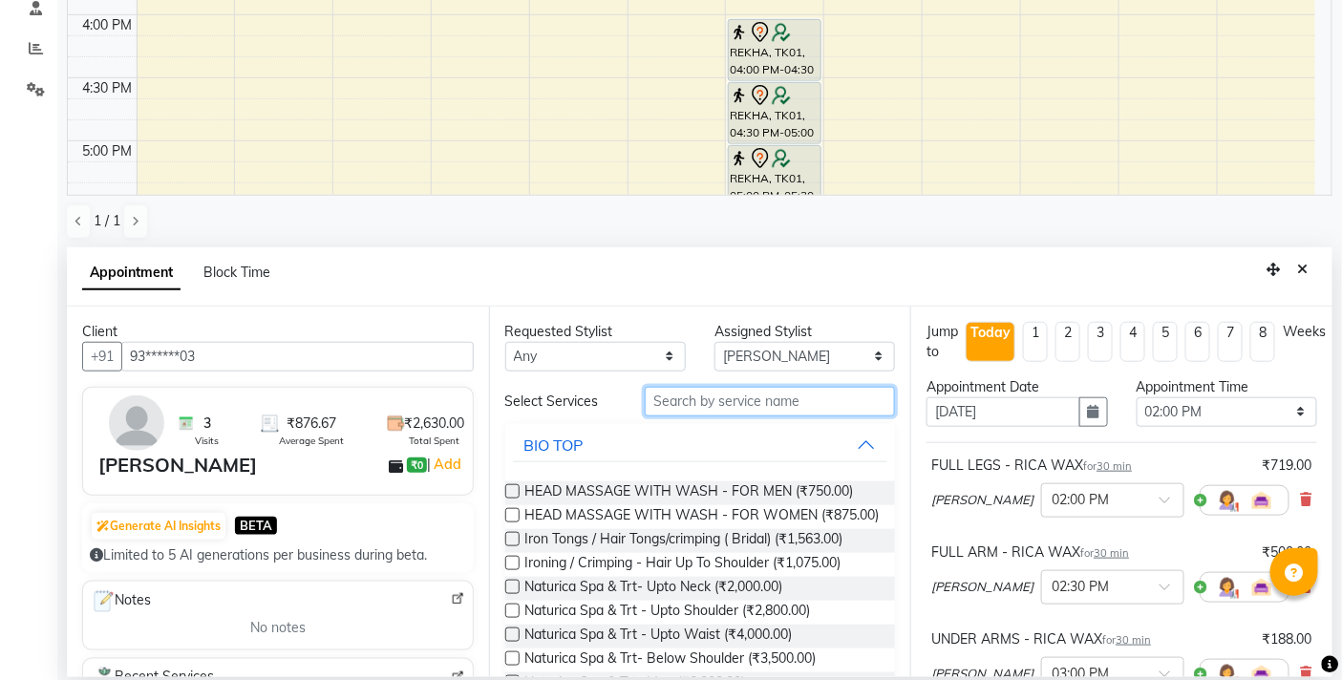
click at [727, 403] on input "text" at bounding box center [770, 402] width 250 height 30
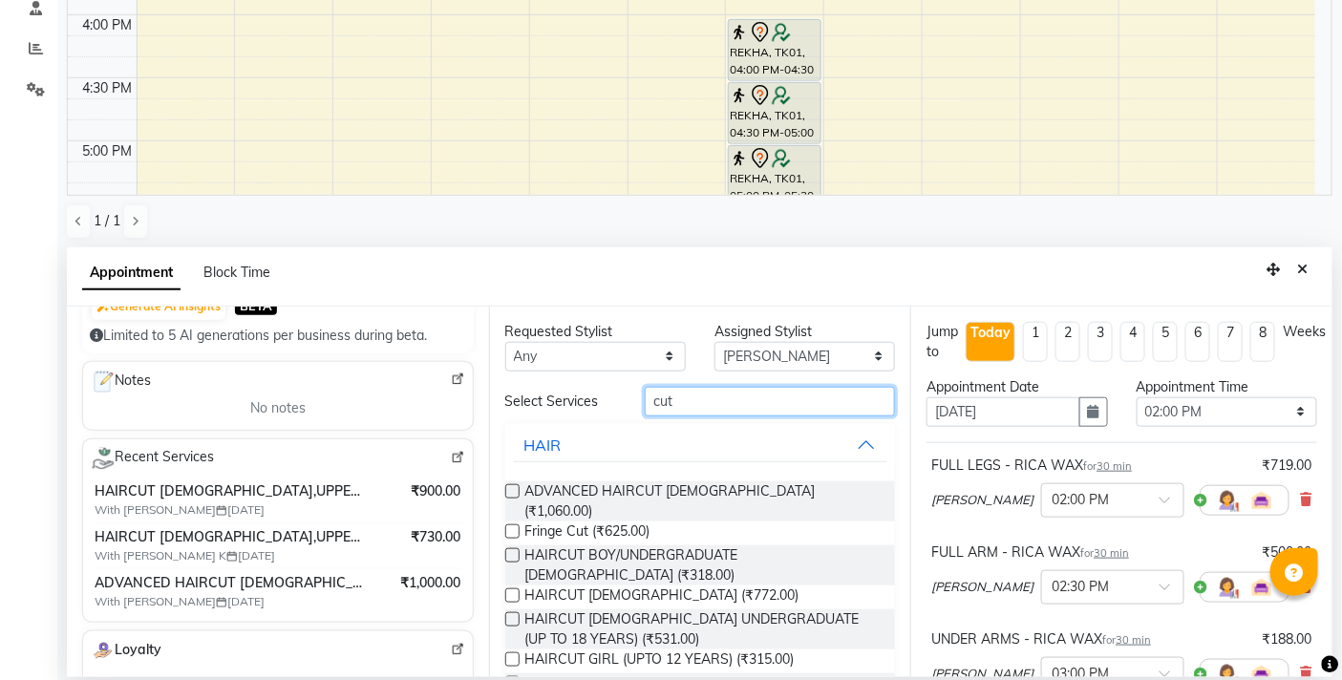
scroll to position [212, 0]
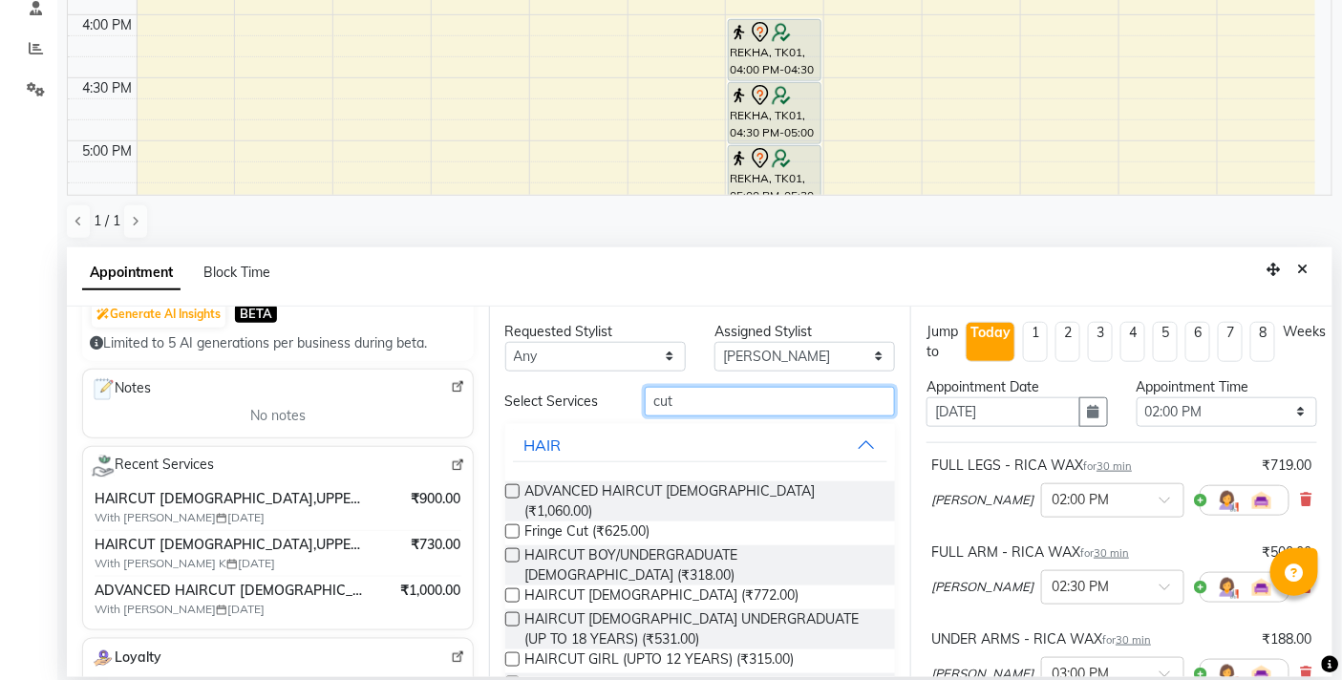
type input "cut"
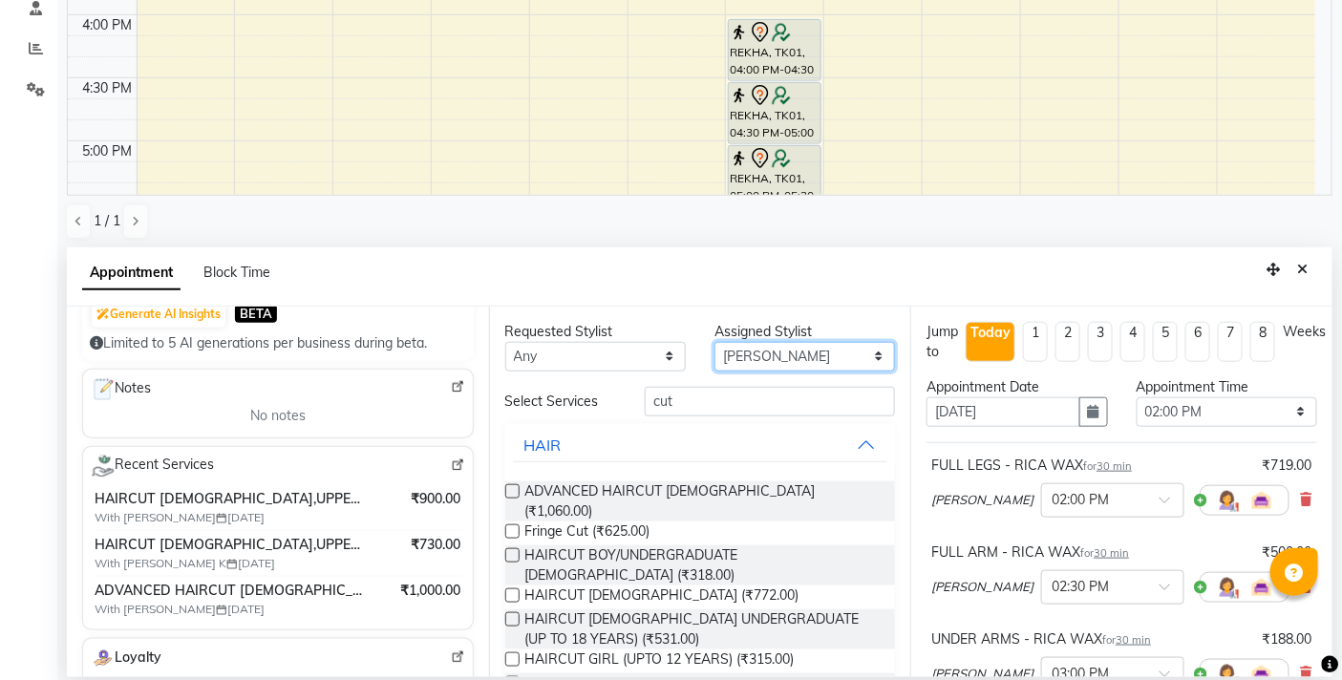
click at [731, 364] on select "Select BB SALON DIPALI EKTA FARMAN GOUSIYA SHAIKH MANGESH TAVARE Nazim Shaikh R…" at bounding box center [805, 357] width 181 height 30
select select "83658"
click at [715, 342] on select "Select BB SALON DIPALI EKTA FARMAN GOUSIYA SHAIKH MANGESH TAVARE Nazim Shaikh R…" at bounding box center [805, 357] width 181 height 30
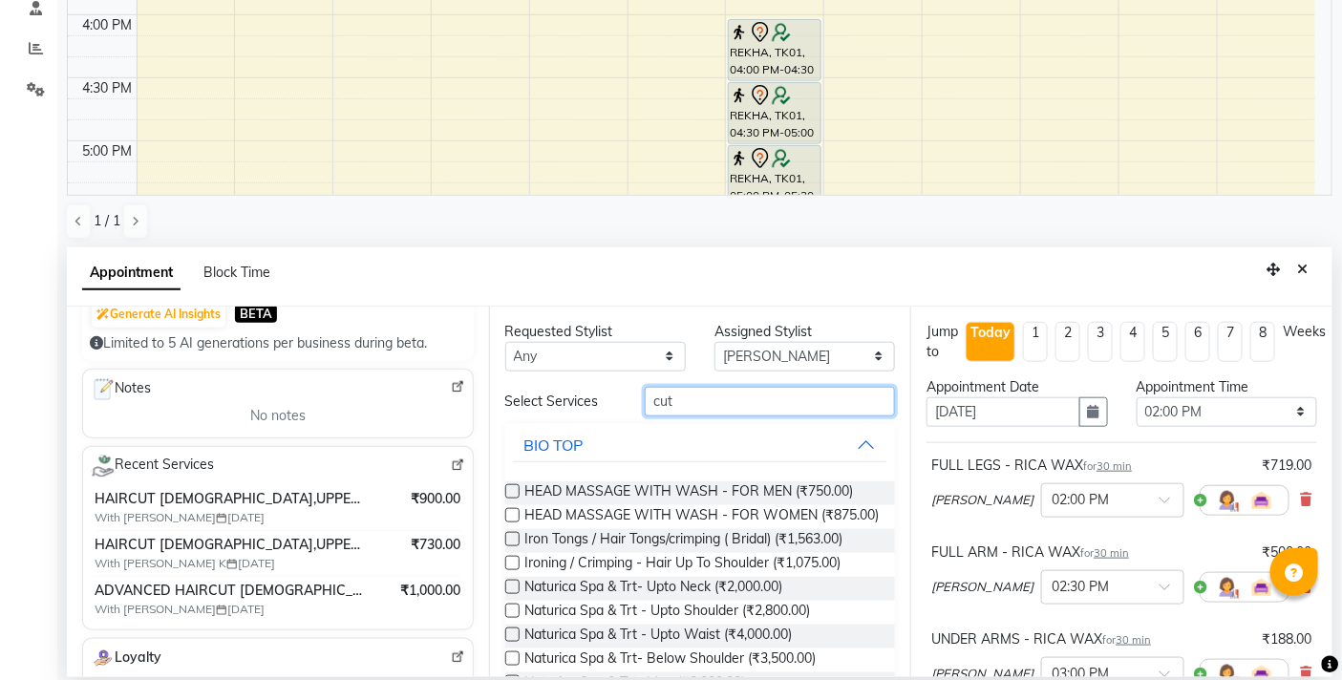
drag, startPoint x: 693, startPoint y: 408, endPoint x: 598, endPoint y: 432, distance: 97.5
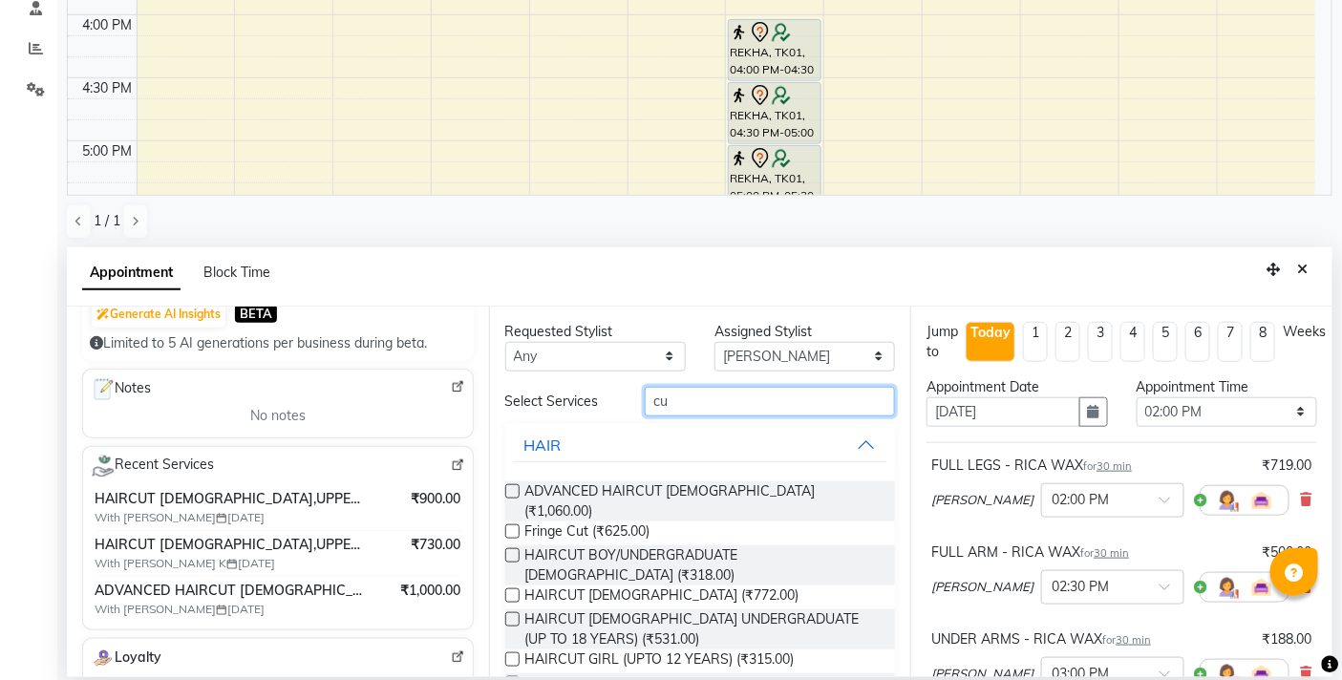
type input "cut"
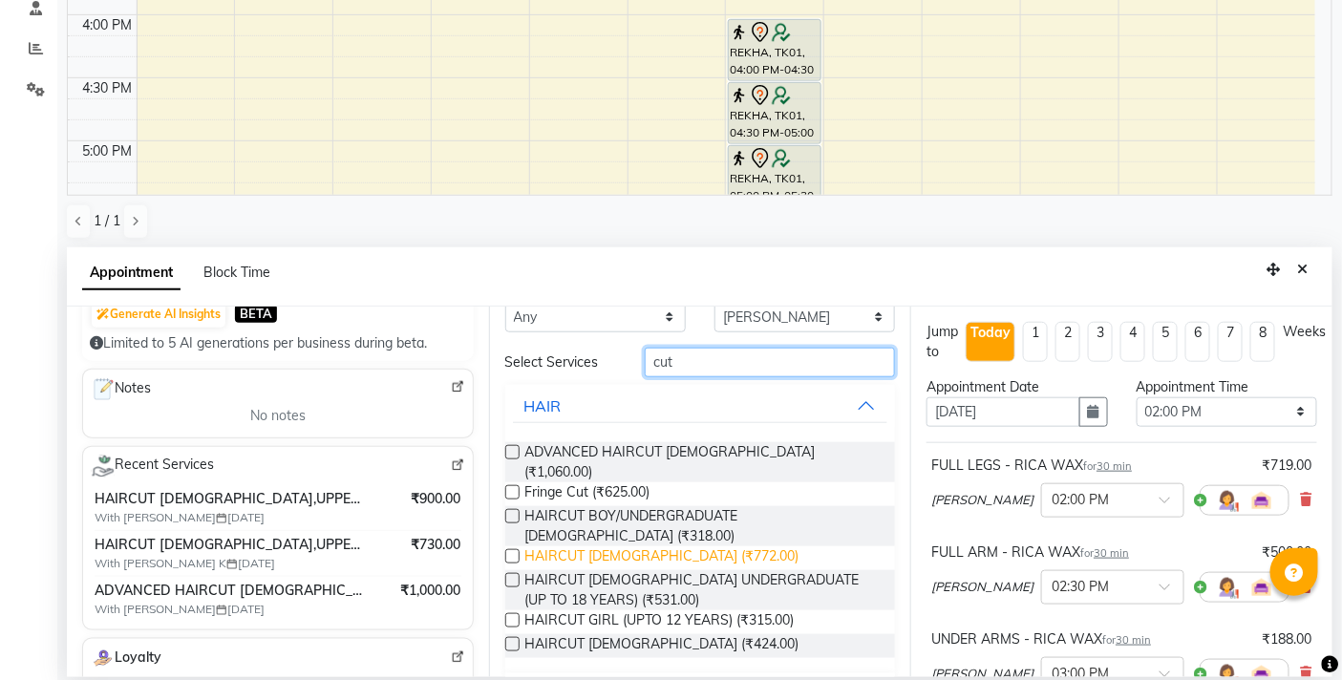
scroll to position [59, 0]
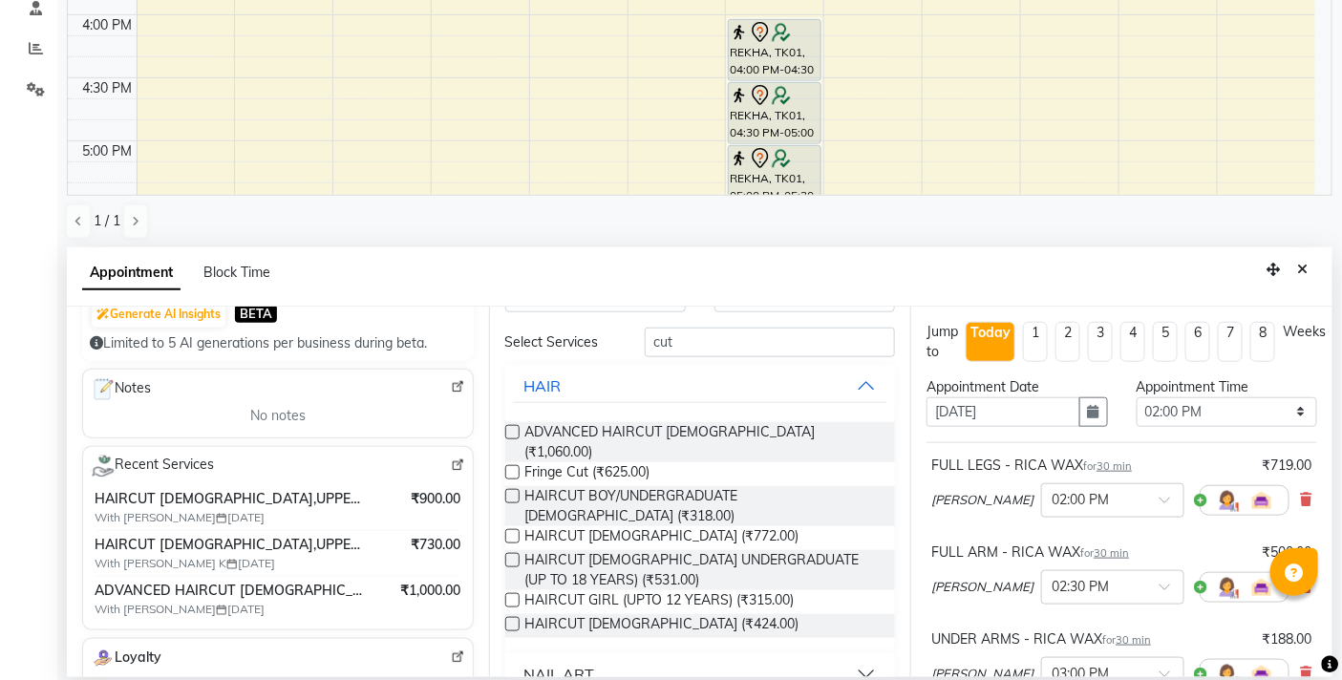
click at [510, 529] on label at bounding box center [512, 536] width 14 height 14
click at [510, 532] on input "checkbox" at bounding box center [511, 538] width 12 height 12
checkbox input "false"
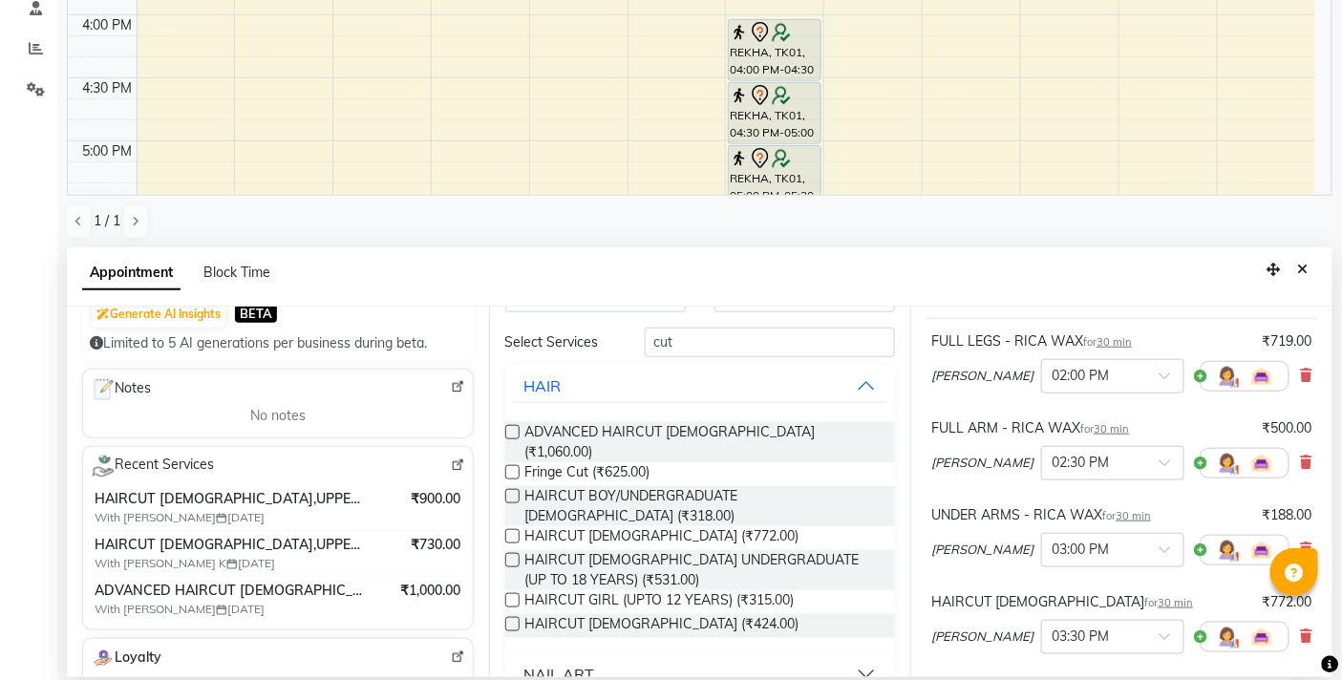
scroll to position [393, 0]
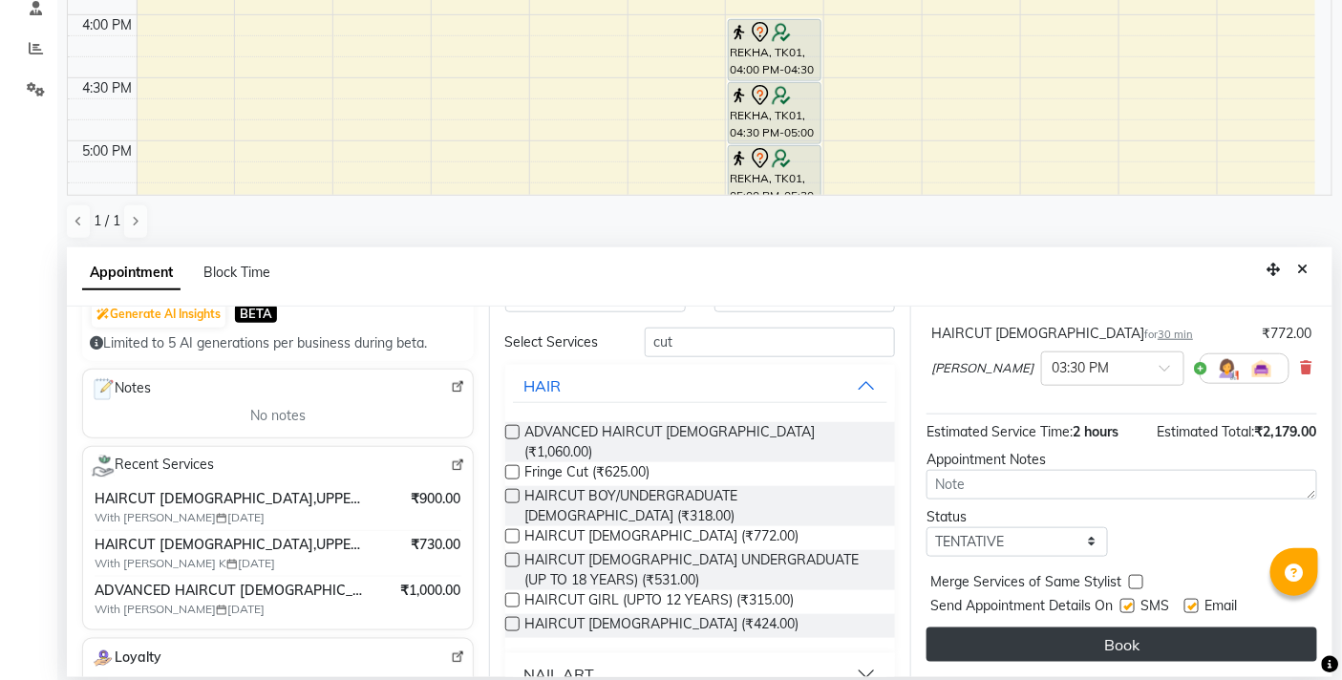
click at [1090, 651] on button "Book" at bounding box center [1122, 645] width 391 height 34
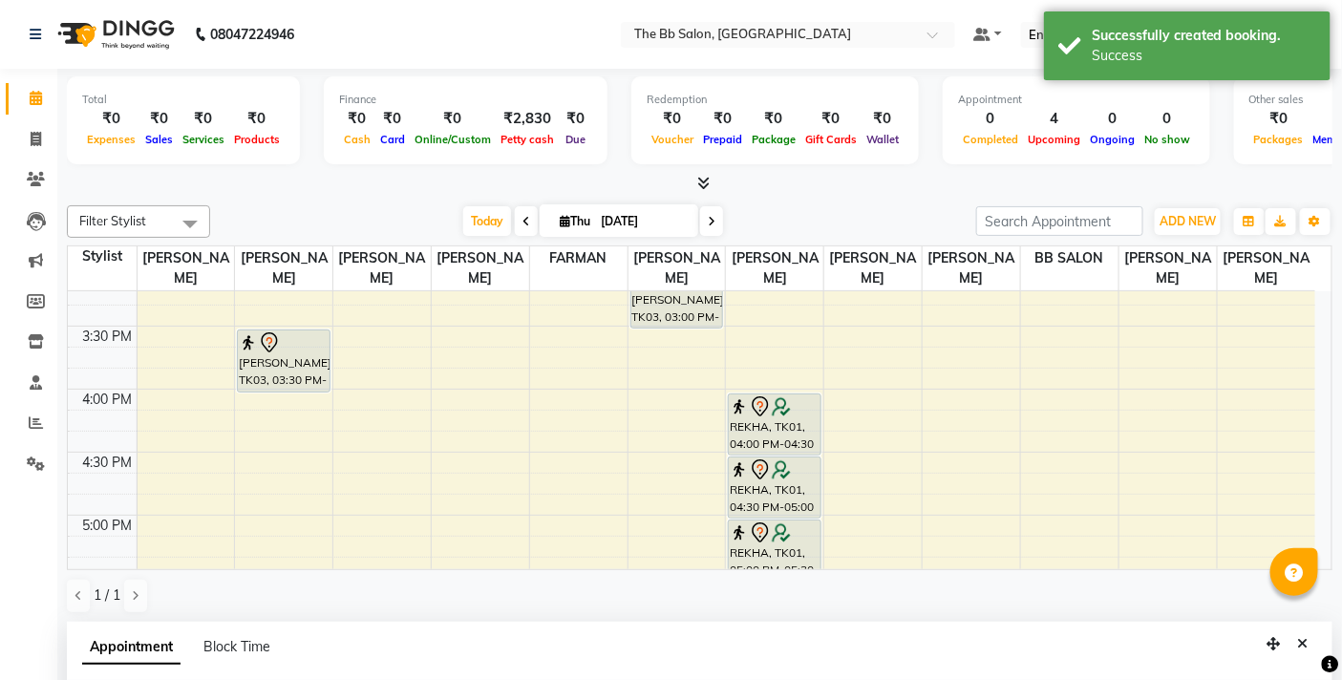
scroll to position [318, 0]
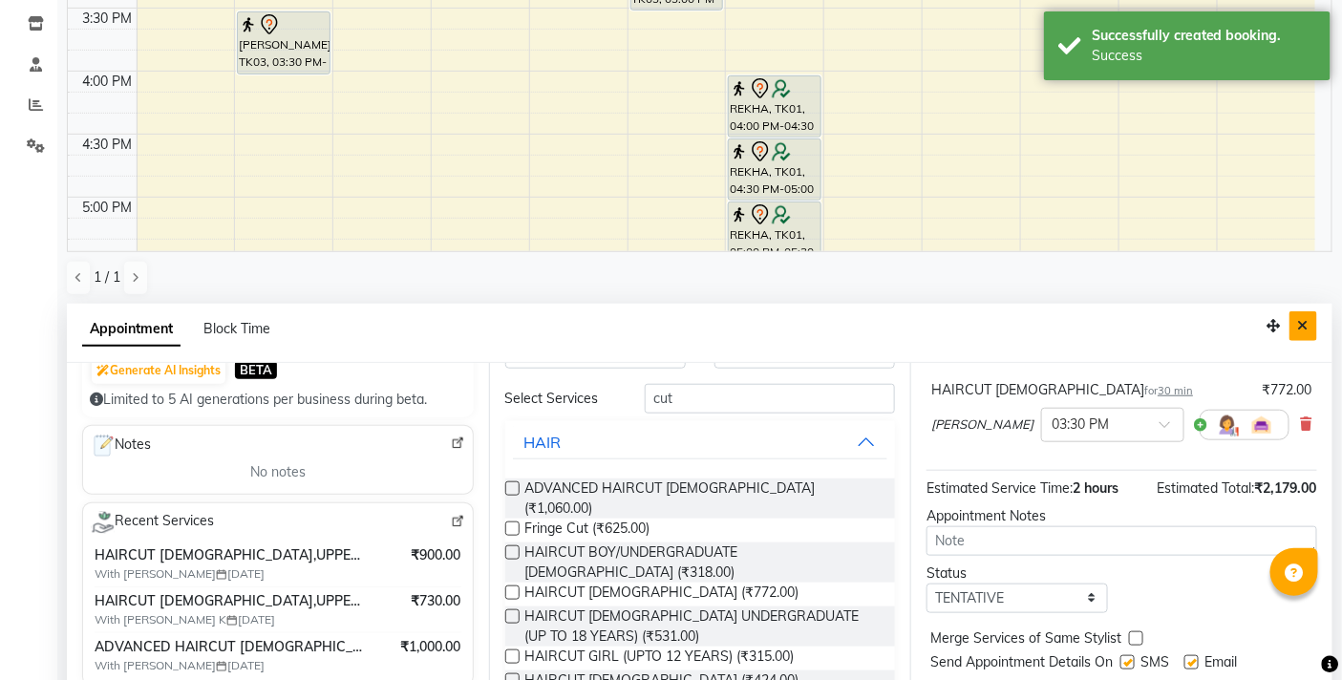
click at [1307, 323] on icon "Close" at bounding box center [1303, 325] width 11 height 13
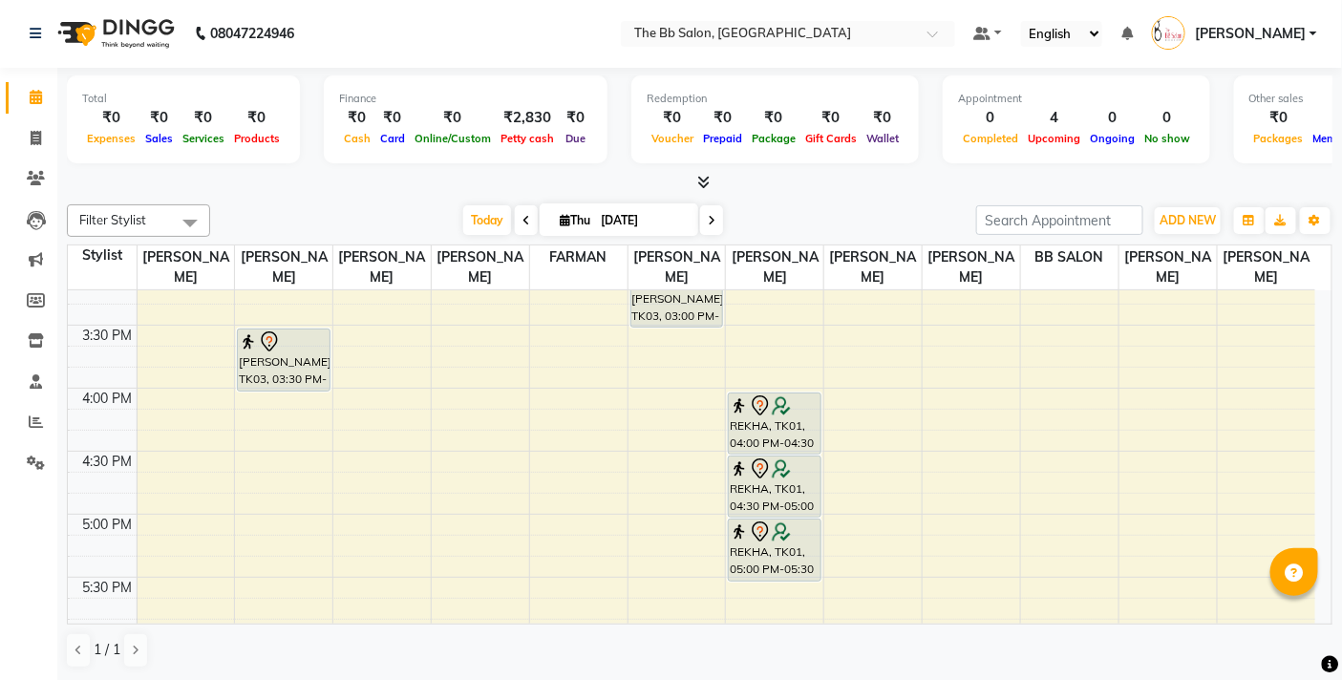
scroll to position [0, 0]
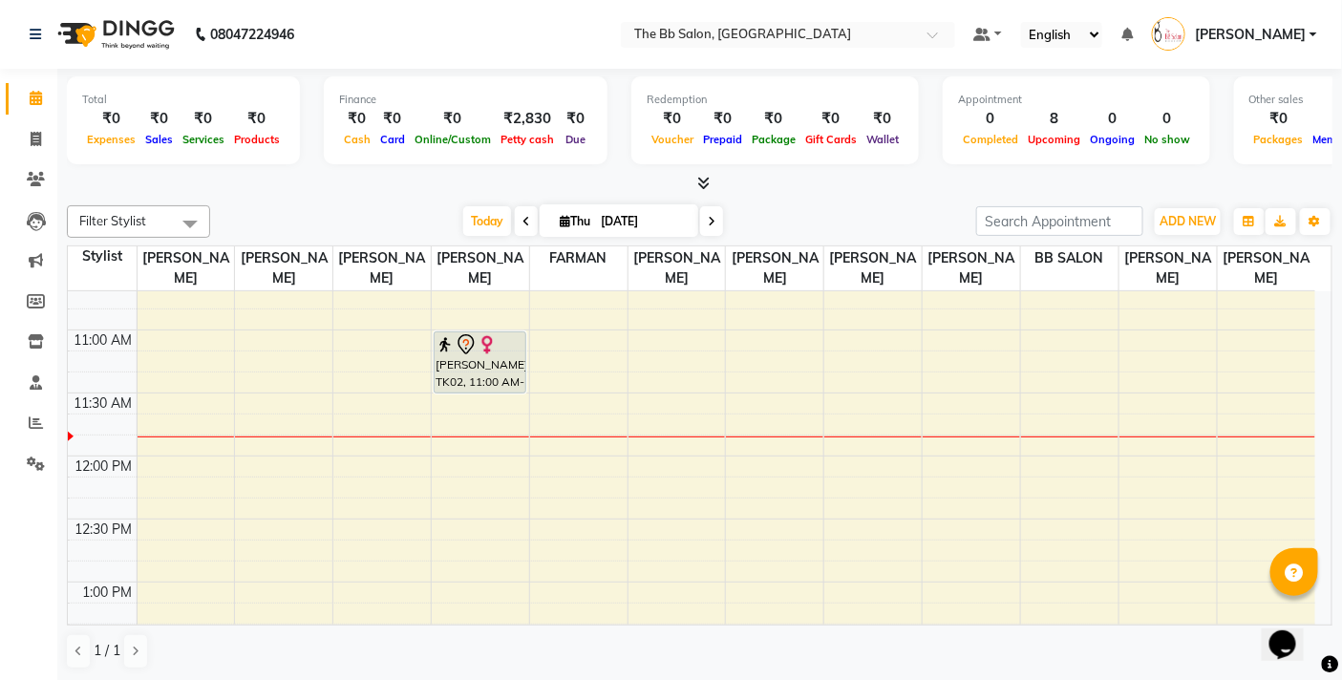
scroll to position [212, 0]
click at [478, 221] on span "Today" at bounding box center [487, 221] width 48 height 30
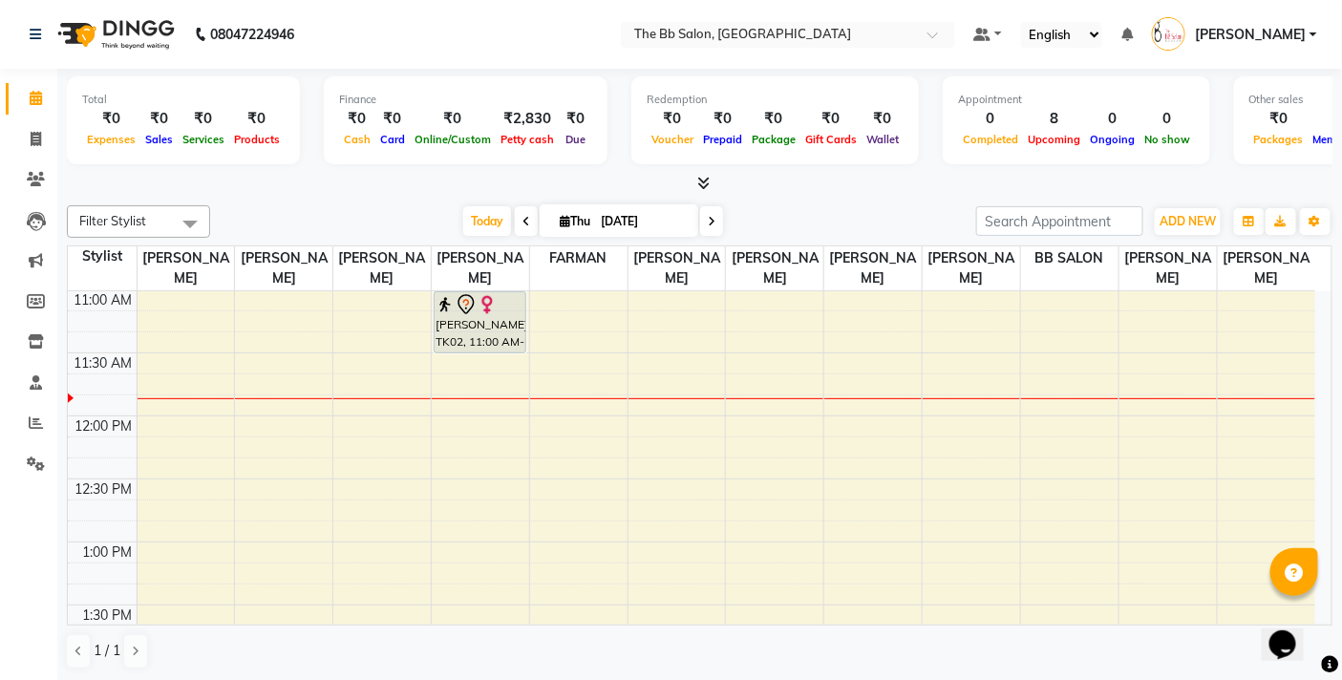
click at [895, 201] on div "Filter Stylist Select All Sanjay Pawar Nazim Shaikh Rupesh Chavan MANGESH TAVAR…" at bounding box center [700, 438] width 1266 height 480
click at [480, 223] on span "Today" at bounding box center [487, 221] width 48 height 30
click at [856, 195] on div "Total ₹0 Expenses ₹0 Sales ₹0 Services ₹0 Products Finance ₹0 Cash ₹0 Card ₹0 O…" at bounding box center [699, 375] width 1285 height 613
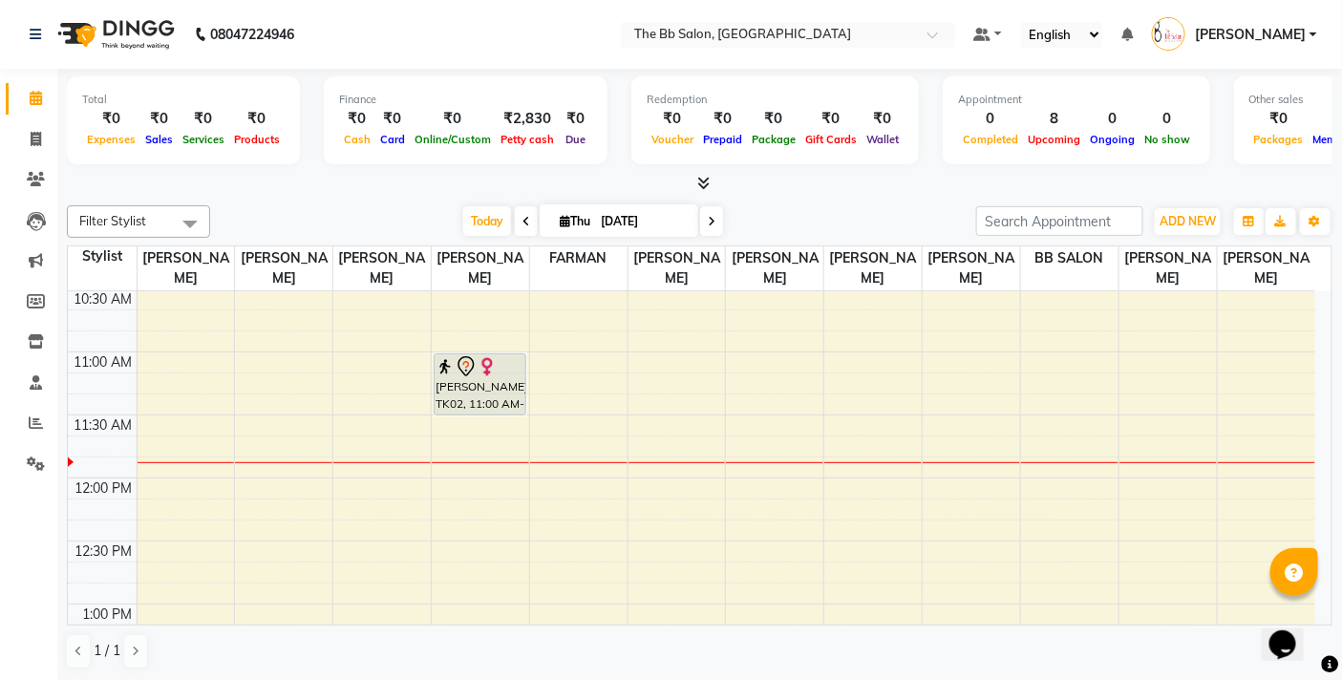
scroll to position [212, 0]
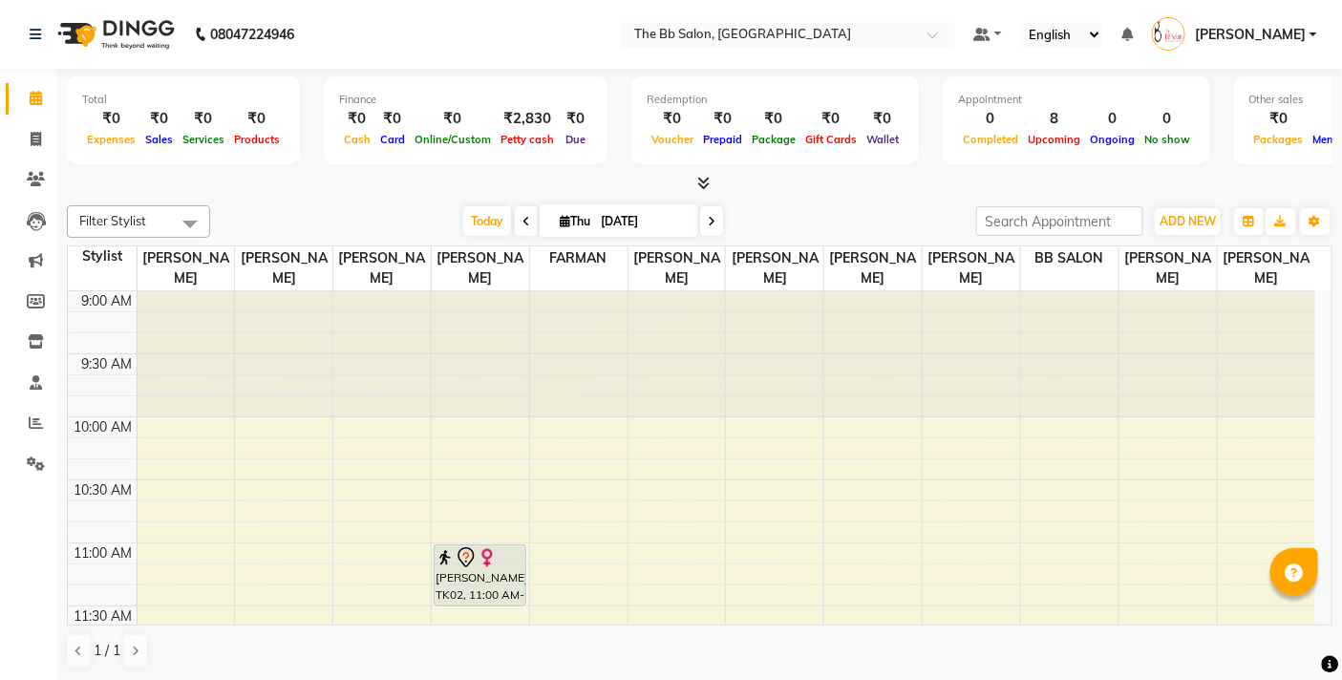
click at [312, 205] on div "Filter Stylist Select All Sanjay Pawar Nazim Shaikh Rupesh Chavan MANGESH TAVAR…" at bounding box center [700, 221] width 1266 height 32
click at [472, 216] on span "Today" at bounding box center [487, 221] width 48 height 30
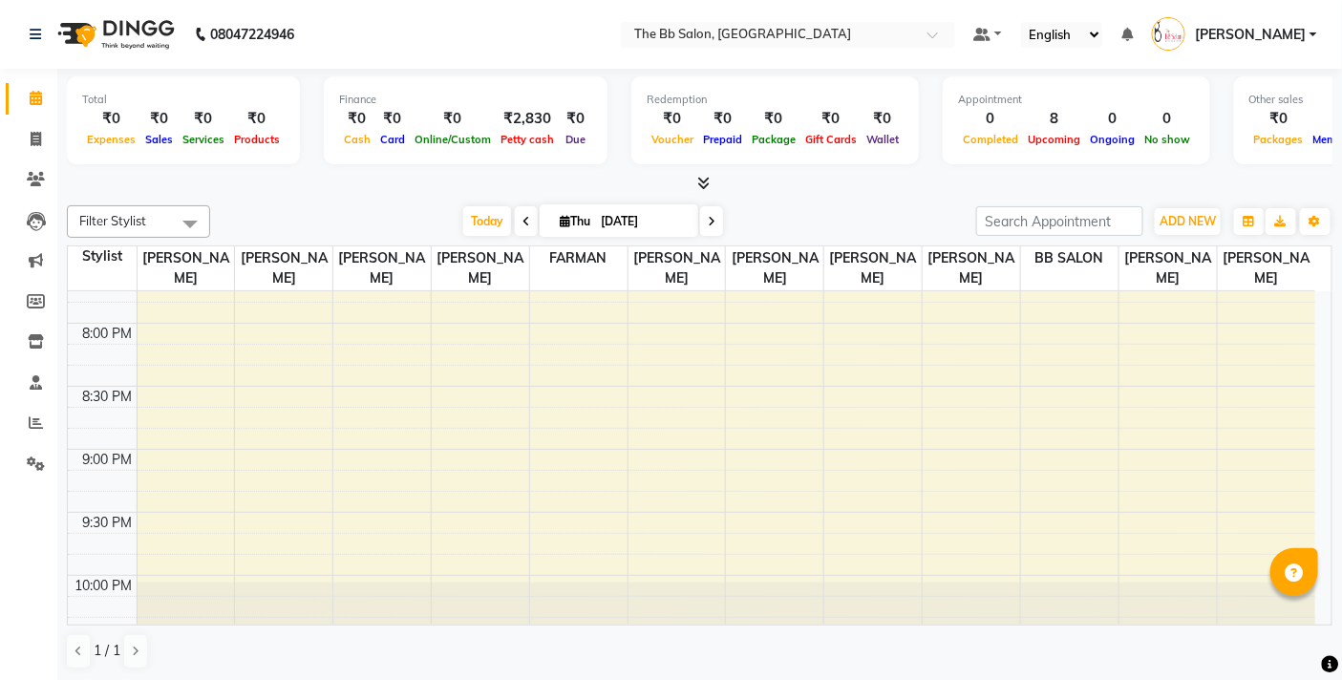
scroll to position [1439, 0]
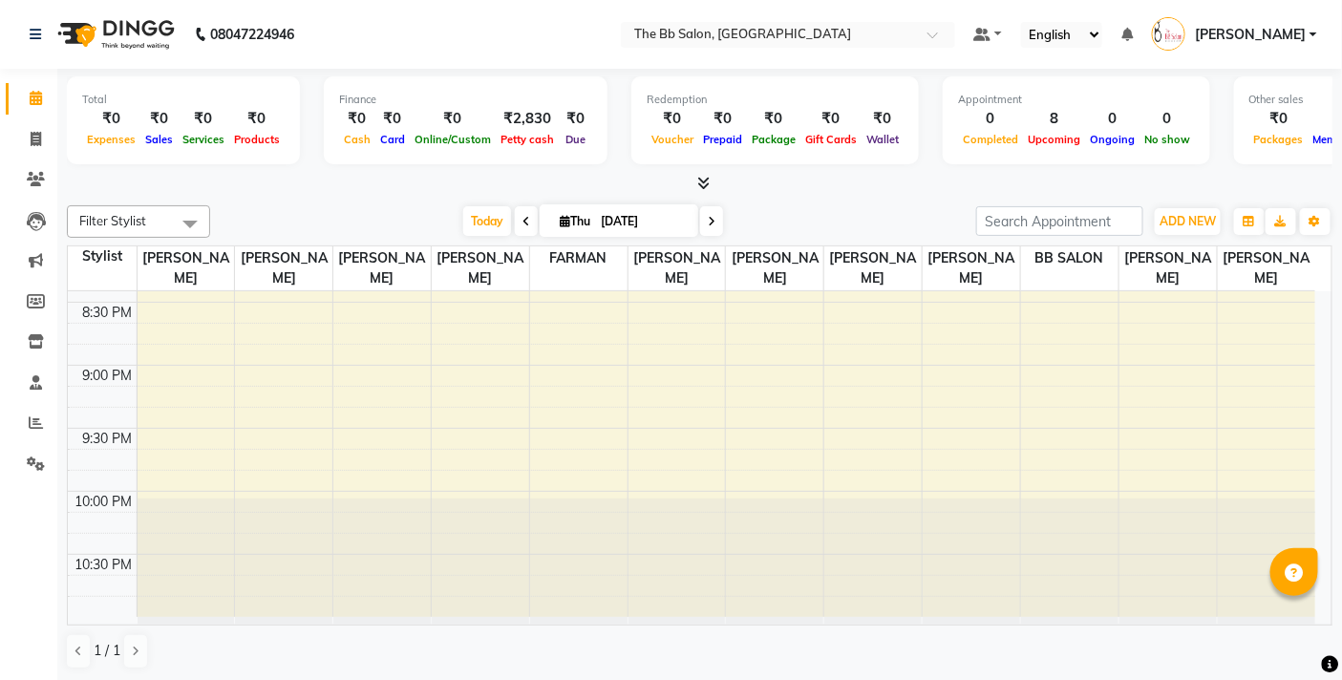
click at [901, 193] on div at bounding box center [700, 184] width 1266 height 20
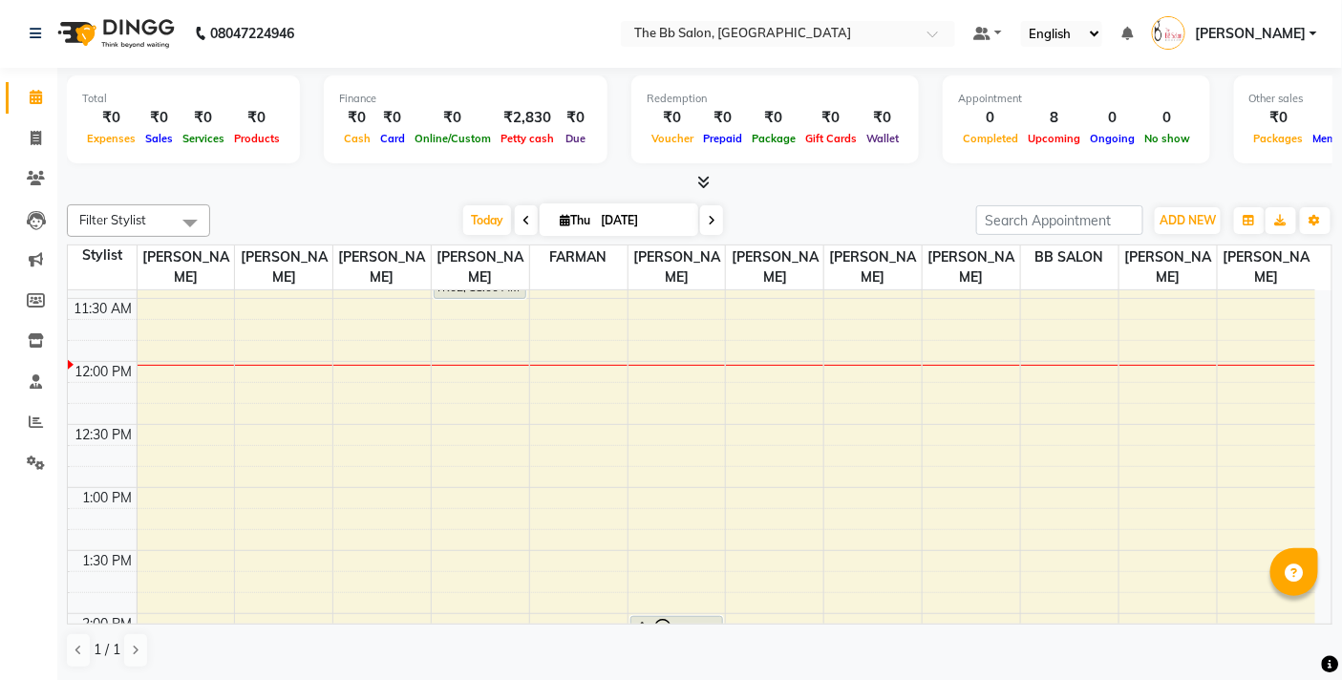
scroll to position [0, 0]
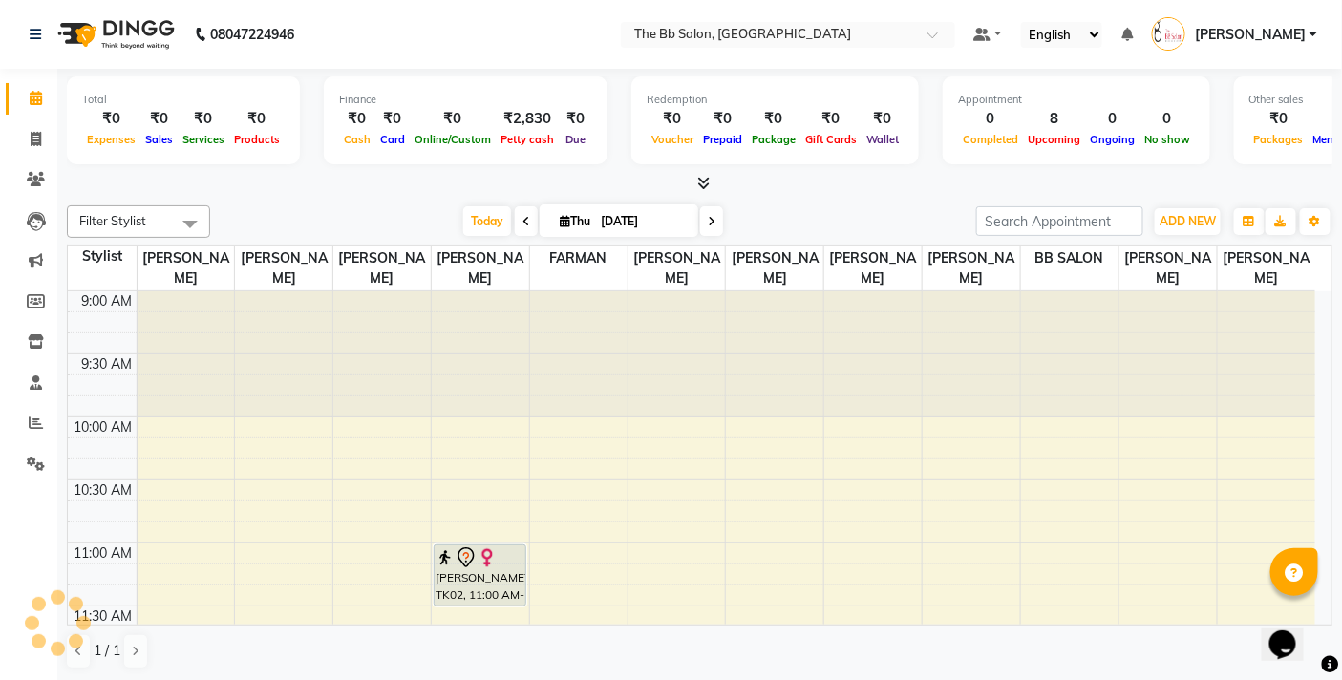
scroll to position [106, 0]
